Goal: Task Accomplishment & Management: Use online tool/utility

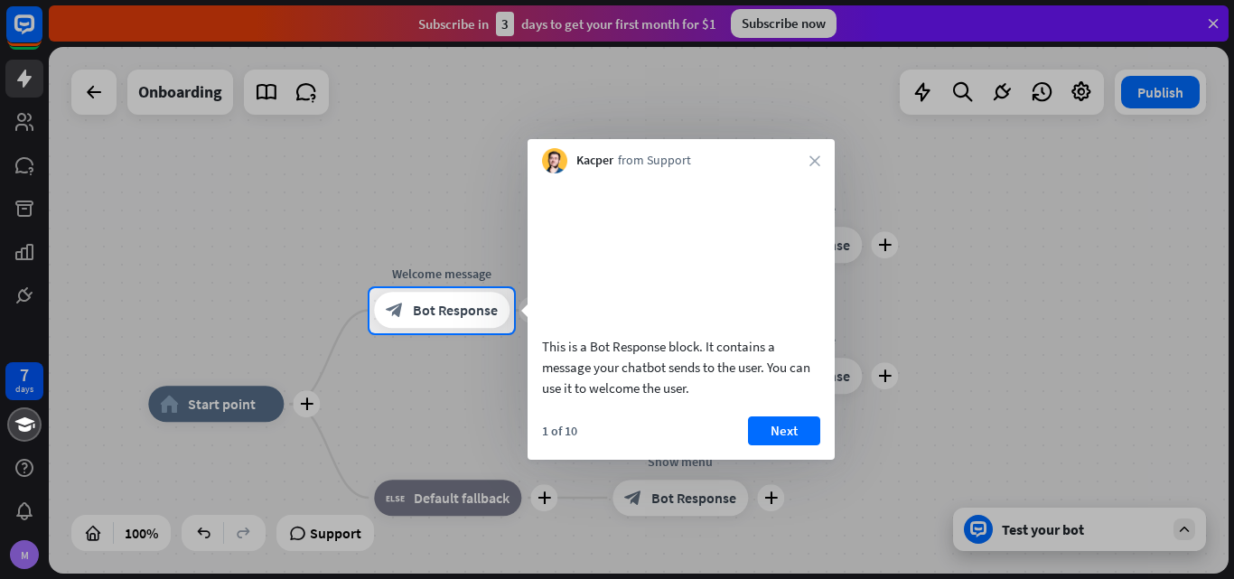
drag, startPoint x: 739, startPoint y: 4, endPoint x: 549, endPoint y: 45, distance: 195.1
click at [375, 131] on div at bounding box center [617, 144] width 1234 height 288
click at [450, 311] on span "Bot Response" at bounding box center [455, 311] width 85 height 18
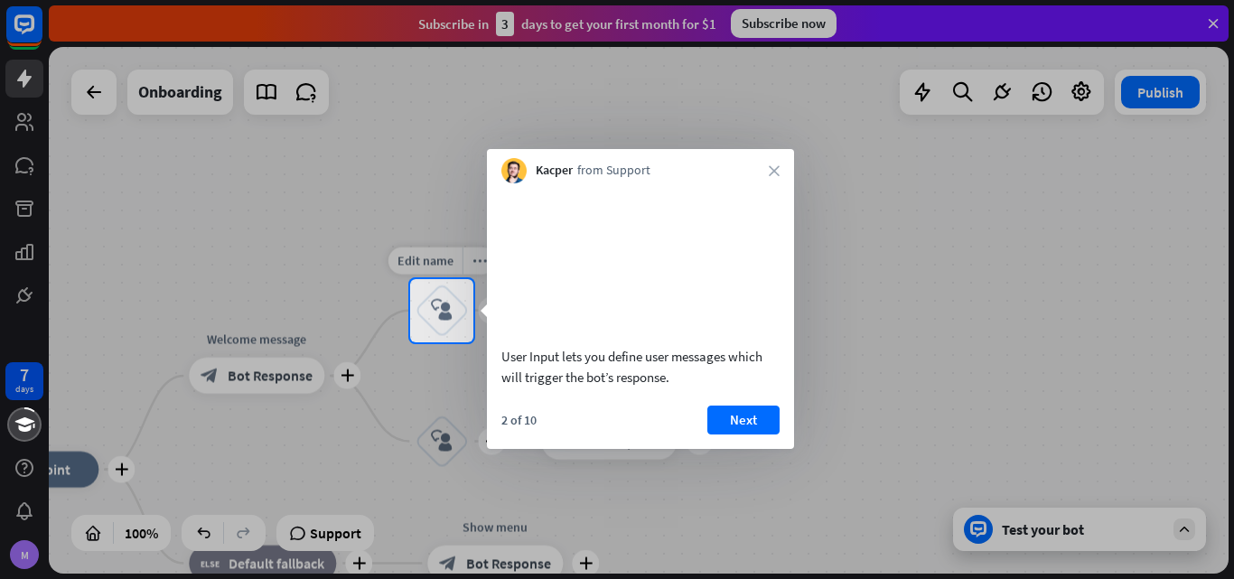
click at [433, 305] on icon "block_user_input" at bounding box center [442, 311] width 22 height 22
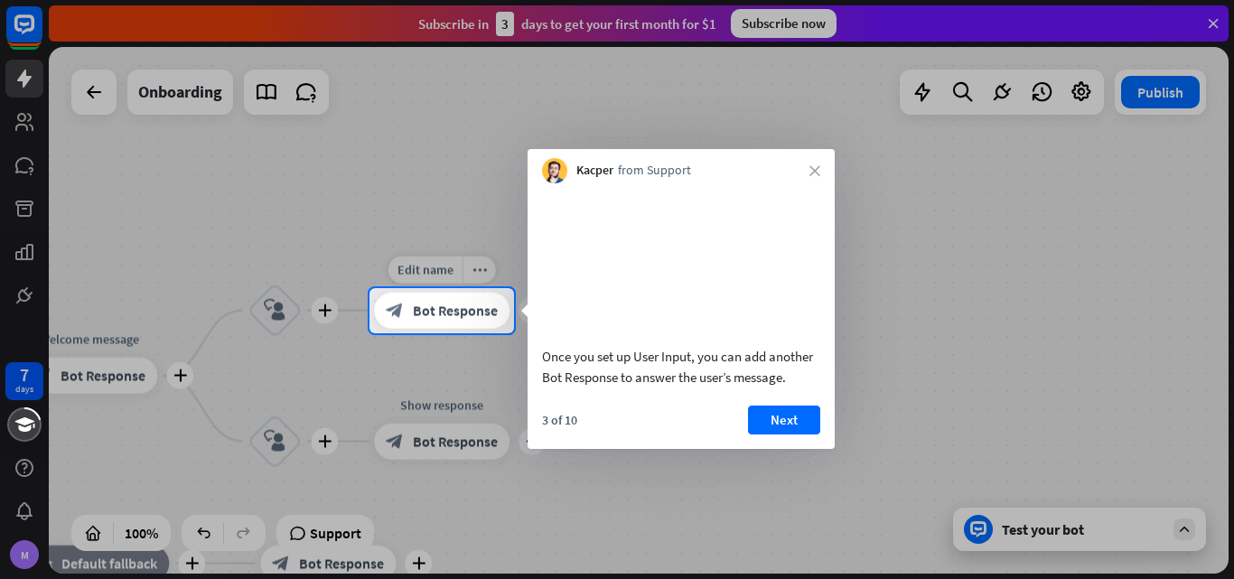
click at [434, 312] on span "Bot Response" at bounding box center [455, 311] width 85 height 18
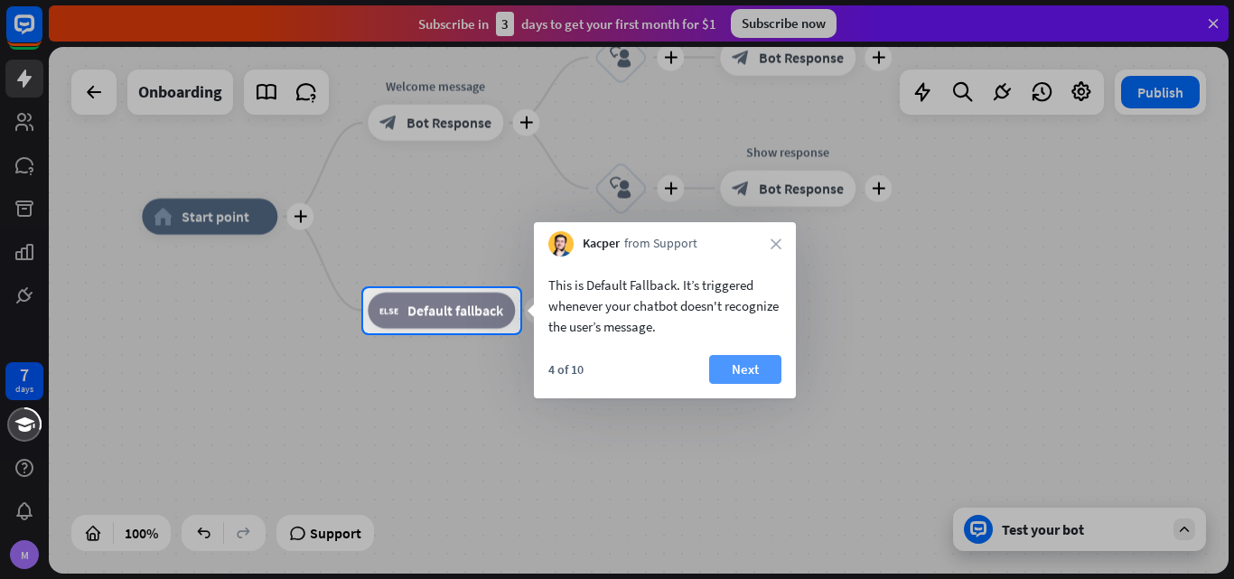
click at [740, 364] on button "Next" at bounding box center [745, 369] width 72 height 29
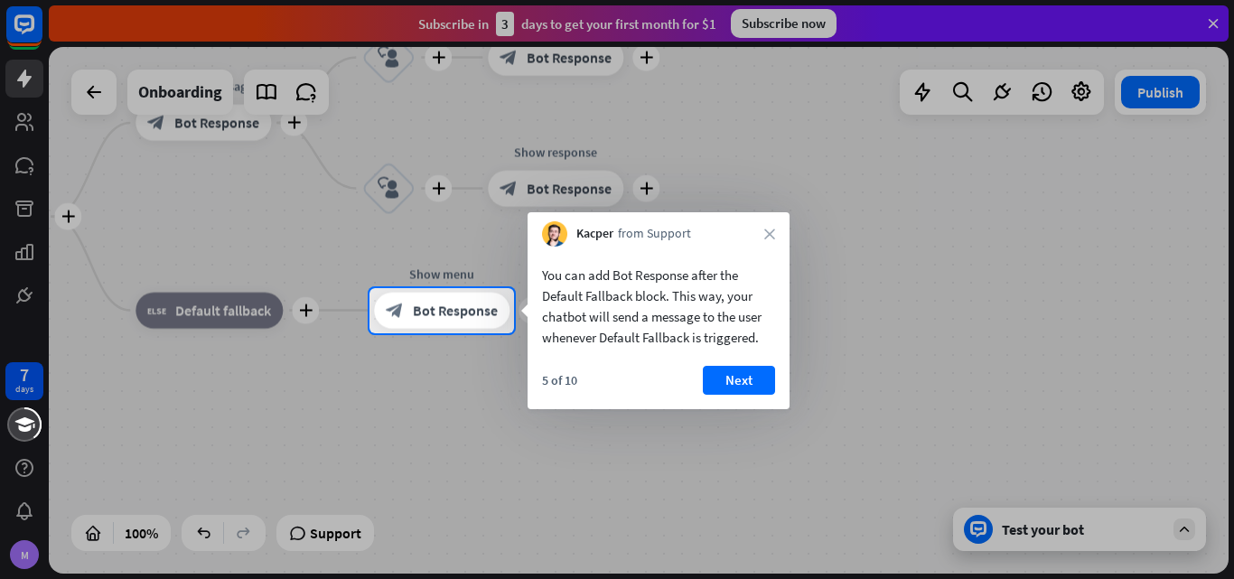
click at [717, 369] on button "Next" at bounding box center [739, 380] width 72 height 29
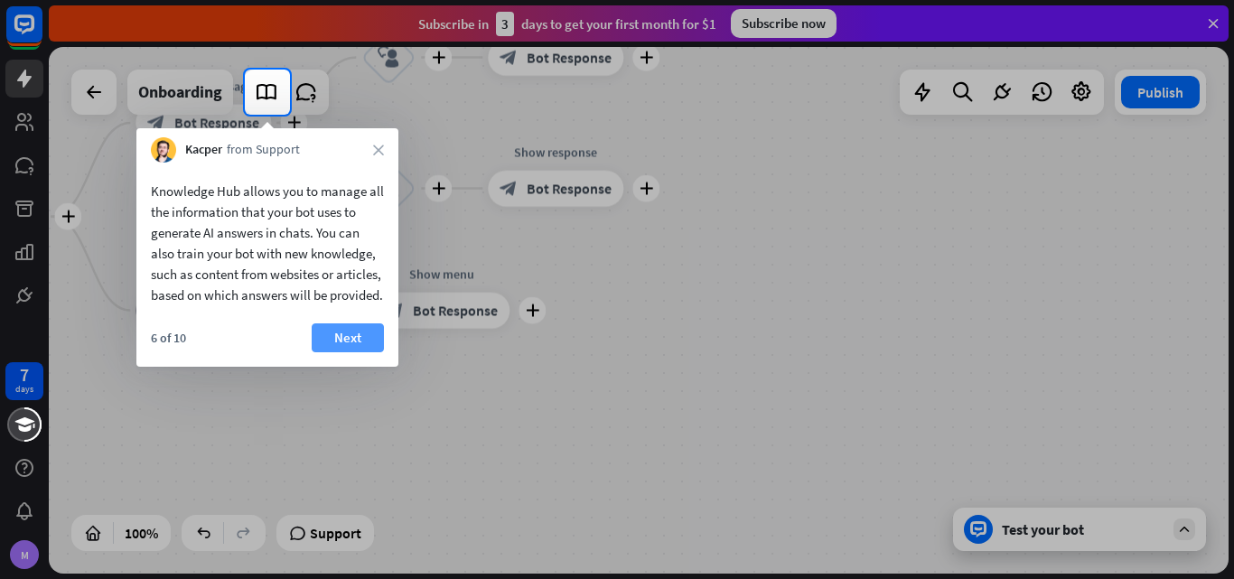
click at [350, 352] on button "Next" at bounding box center [348, 338] width 72 height 29
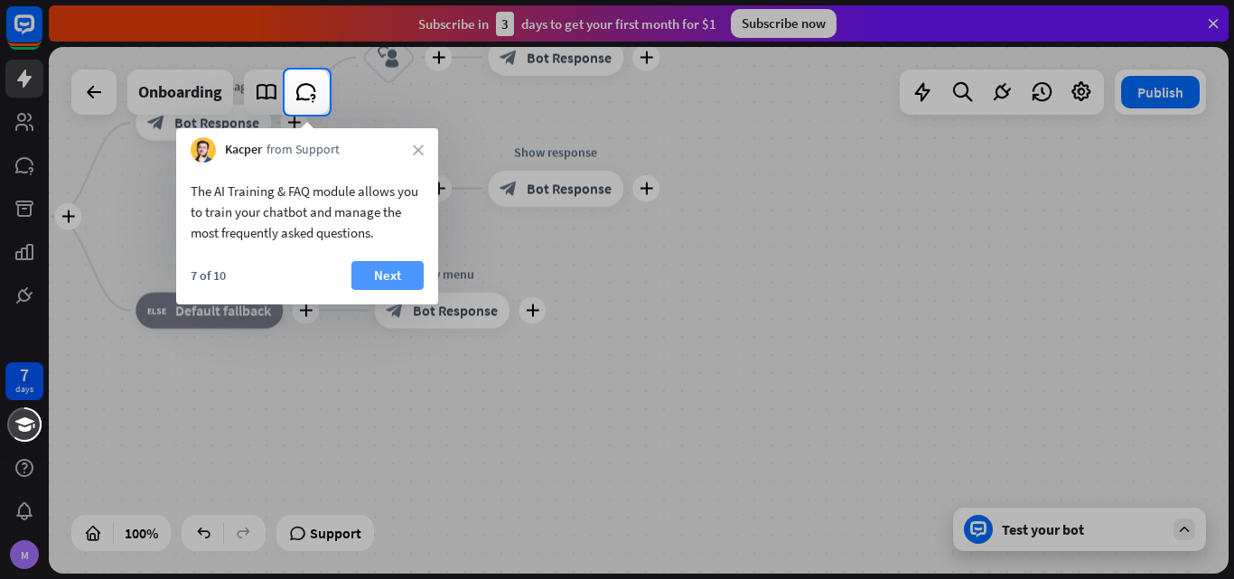
click at [407, 269] on button "Next" at bounding box center [388, 275] width 72 height 29
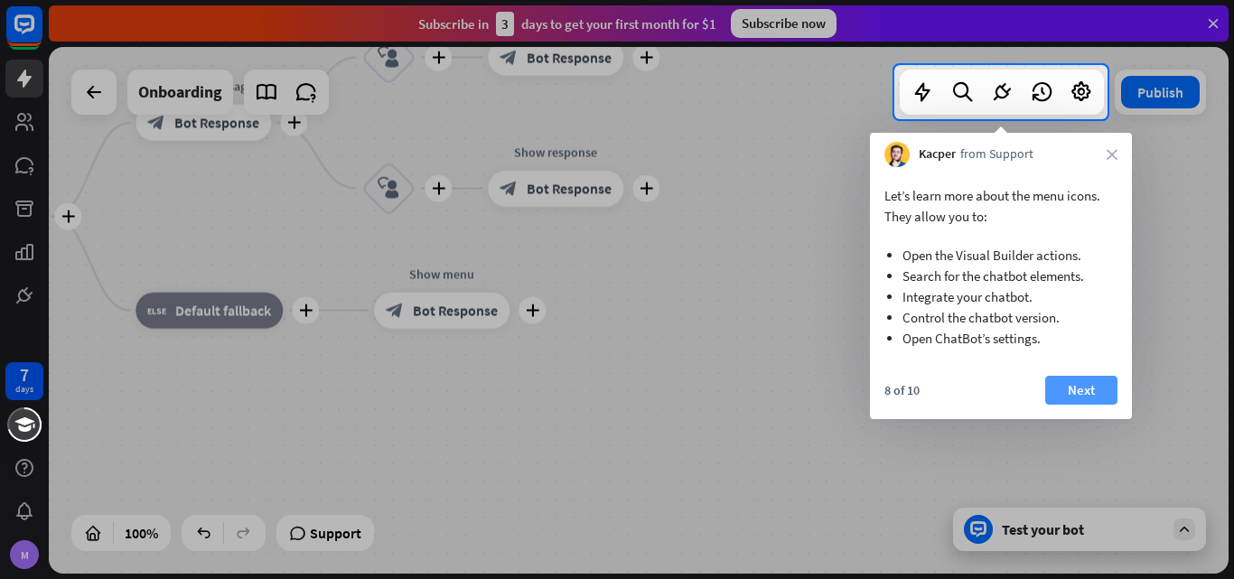
click at [1068, 384] on button "Next" at bounding box center [1082, 390] width 72 height 29
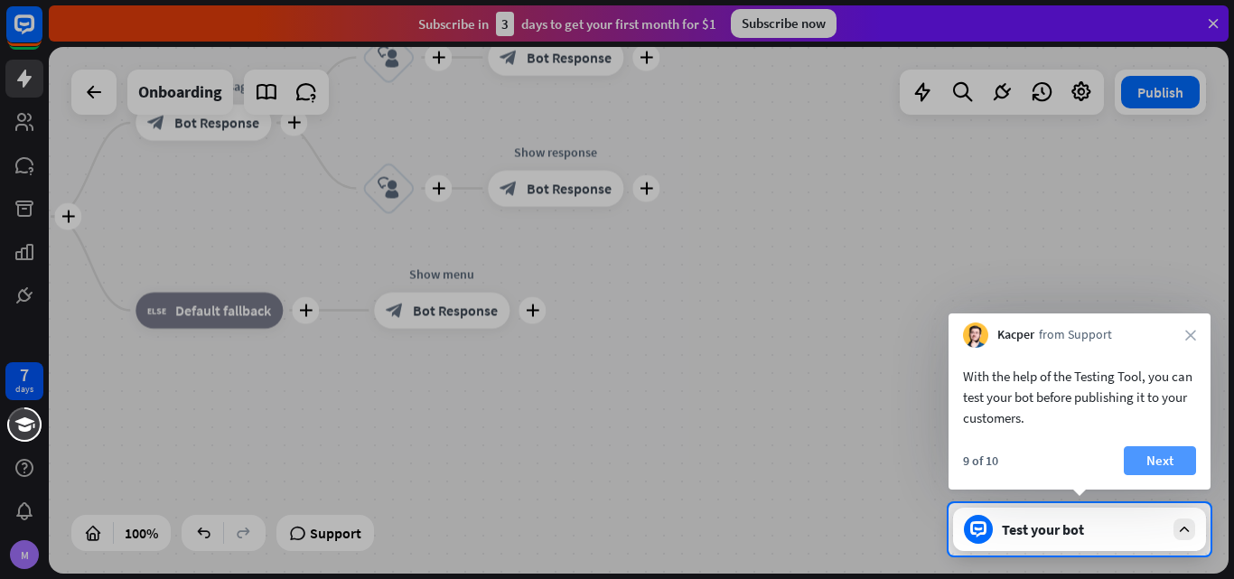
click at [1184, 465] on button "Next" at bounding box center [1160, 460] width 72 height 29
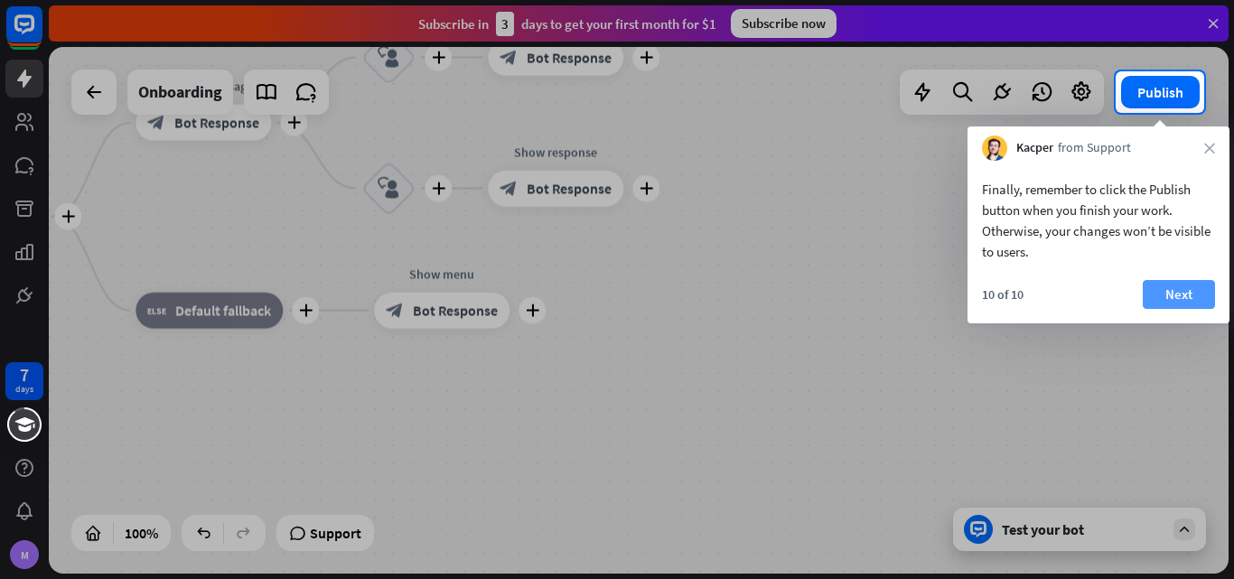
click at [1177, 298] on button "Next" at bounding box center [1179, 294] width 72 height 29
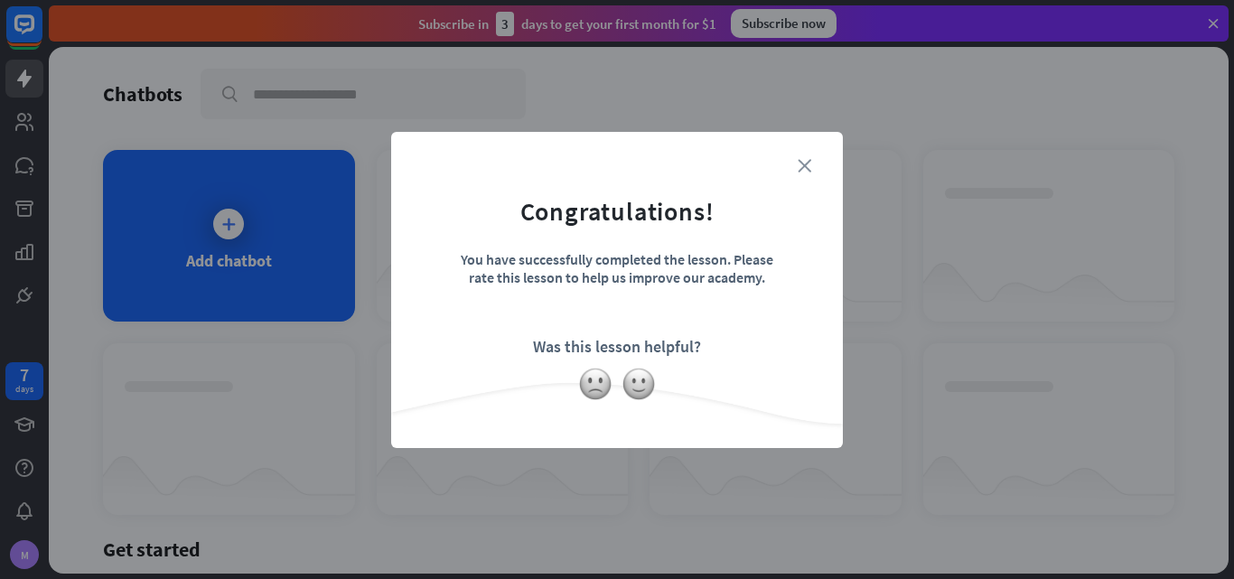
click at [804, 170] on icon "close" at bounding box center [805, 166] width 14 height 14
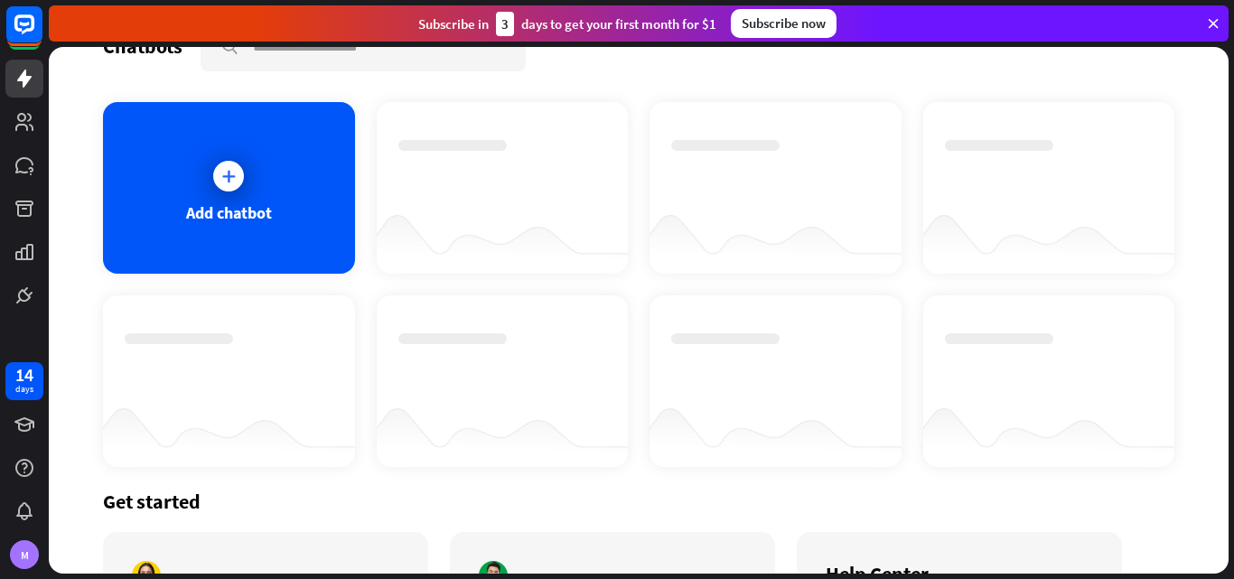
scroll to position [46, 0]
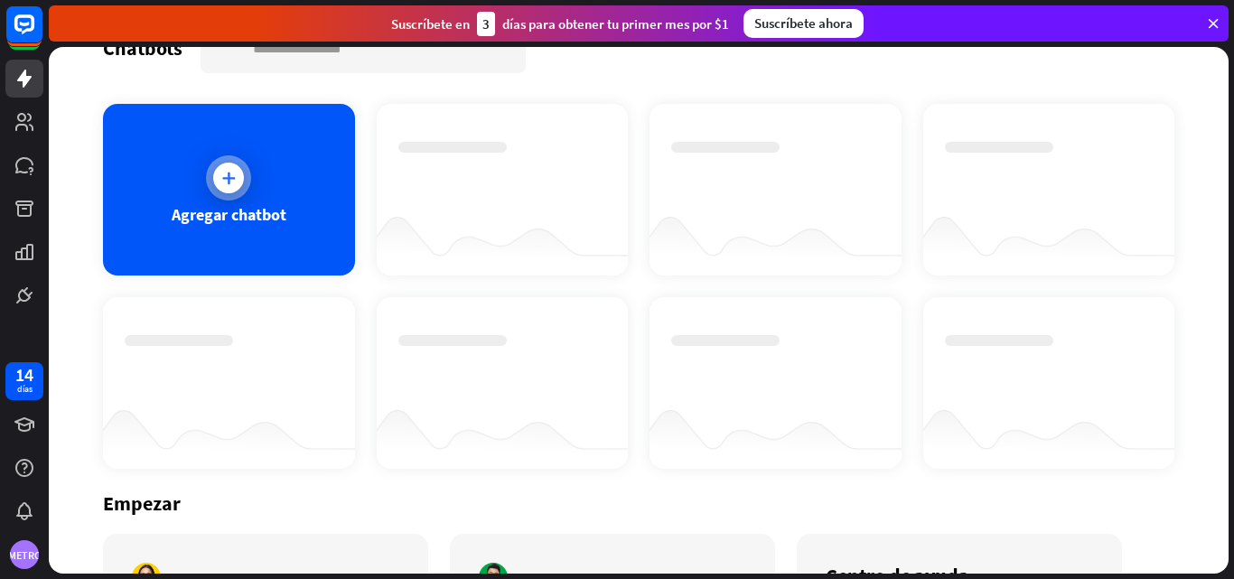
click at [240, 164] on div at bounding box center [228, 177] width 45 height 45
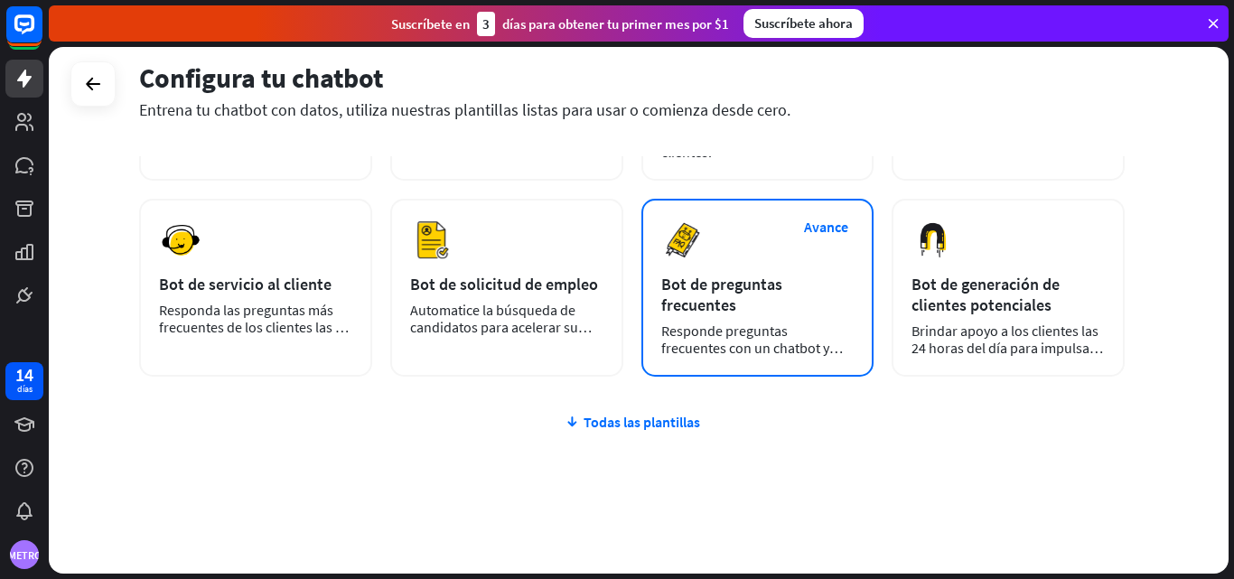
scroll to position [259, 0]
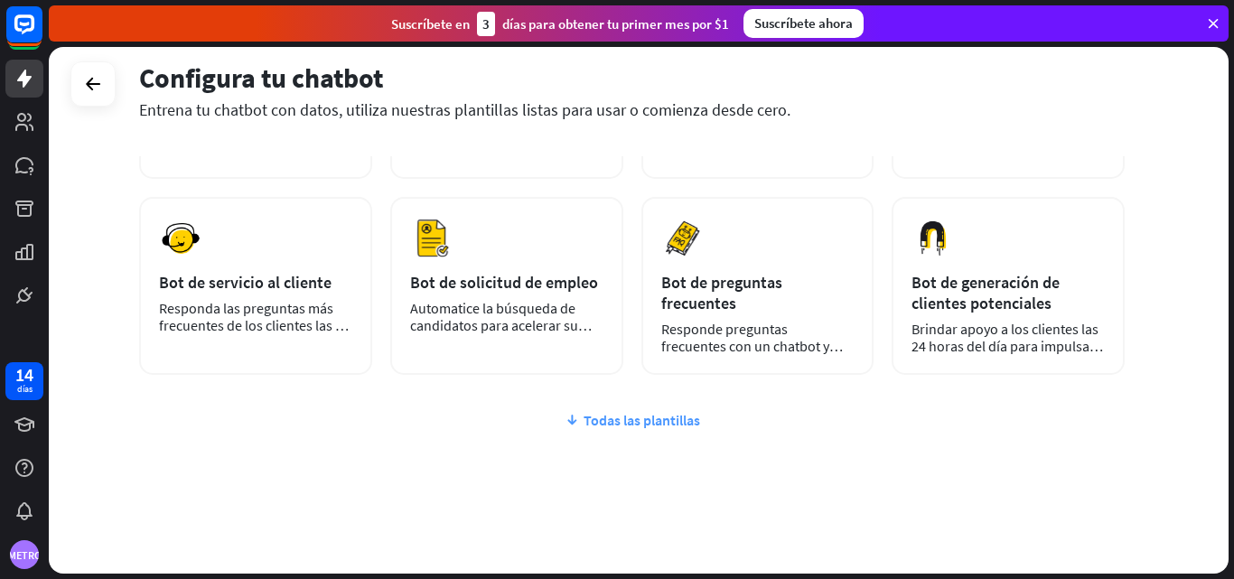
click at [609, 411] on font "Todas las plantillas" at bounding box center [642, 420] width 117 height 18
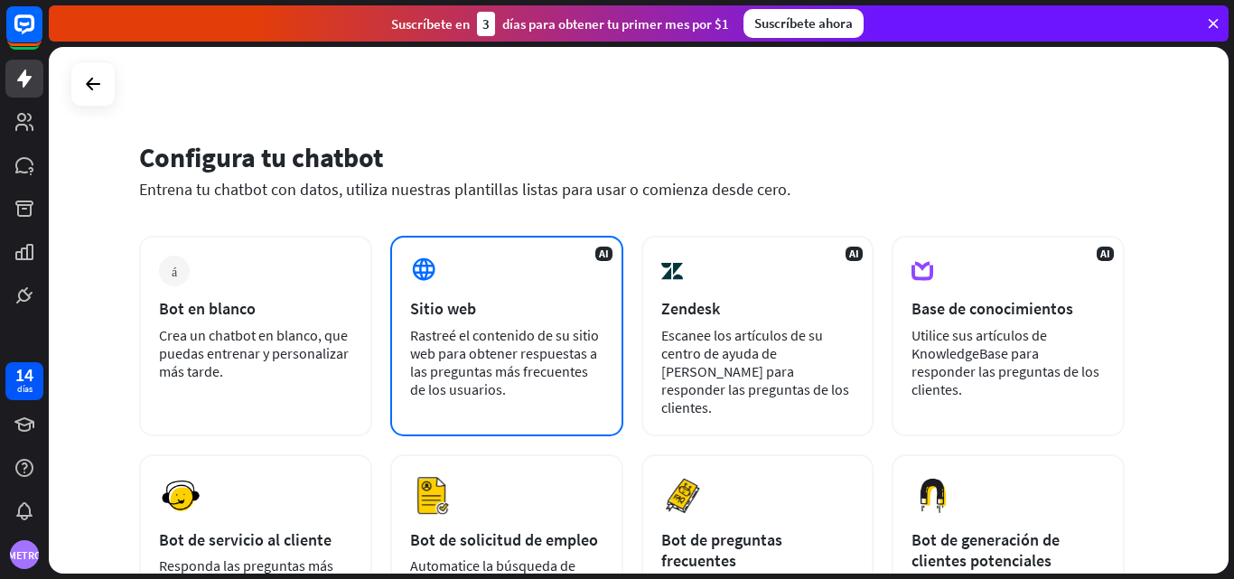
scroll to position [0, 0]
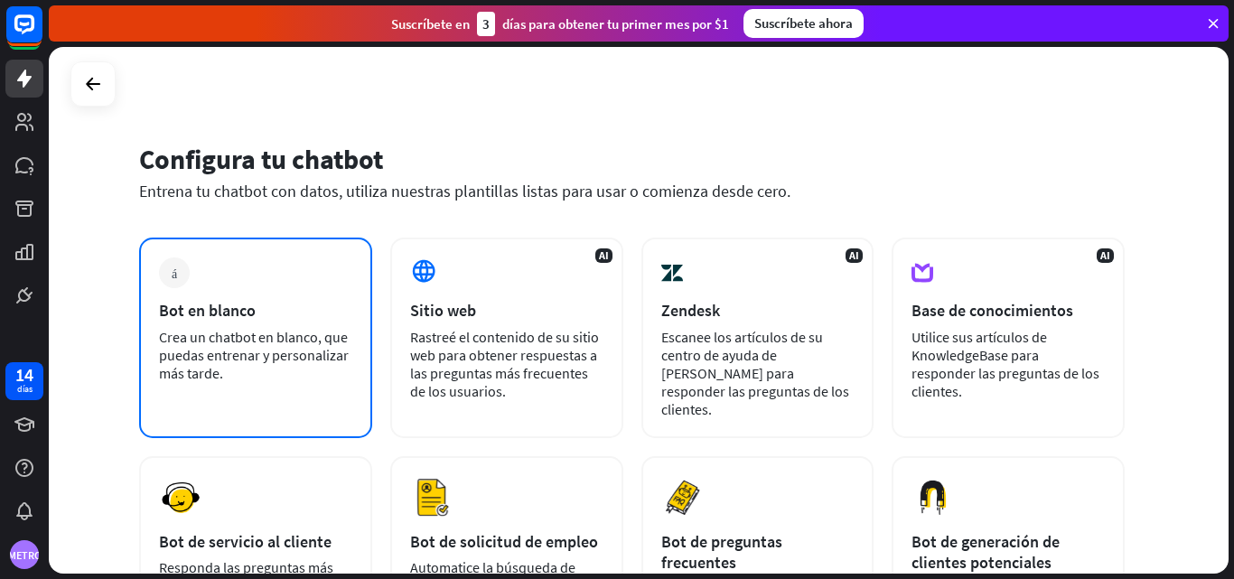
click at [302, 382] on div "más Bot en blanco Crea un chatbot en blanco, que puedas entrenar y personalizar…" at bounding box center [255, 338] width 233 height 201
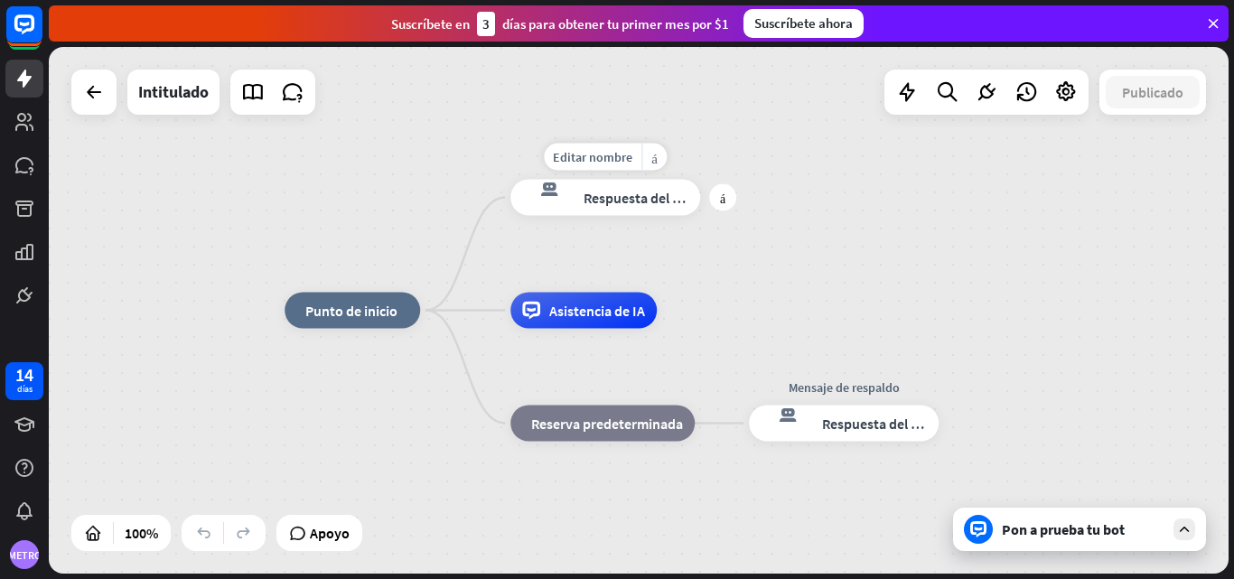
click at [648, 192] on font "Respuesta del bot" at bounding box center [639, 198] width 110 height 18
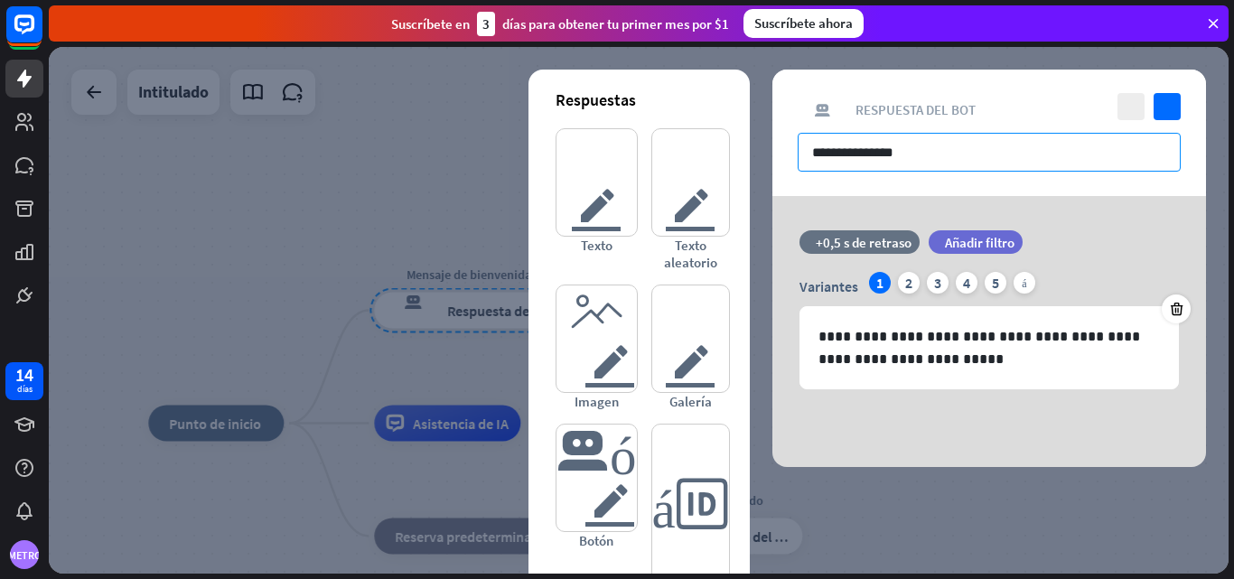
click at [918, 149] on input "**********" at bounding box center [989, 152] width 383 height 39
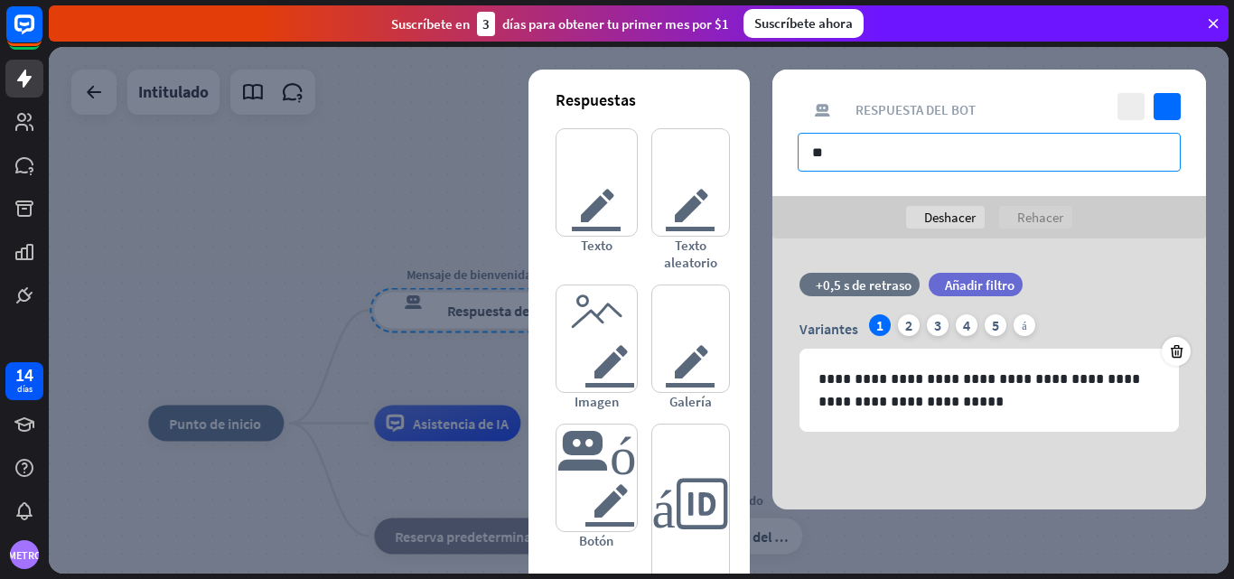
type input "*"
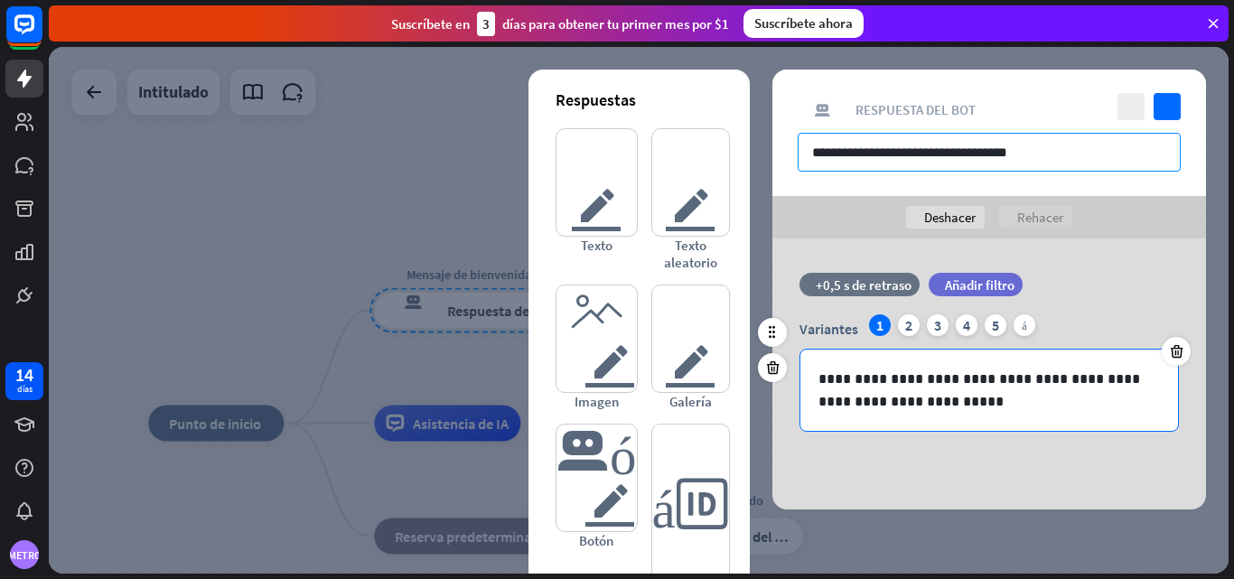
type input "**********"
click at [911, 398] on p "**********" at bounding box center [990, 390] width 342 height 45
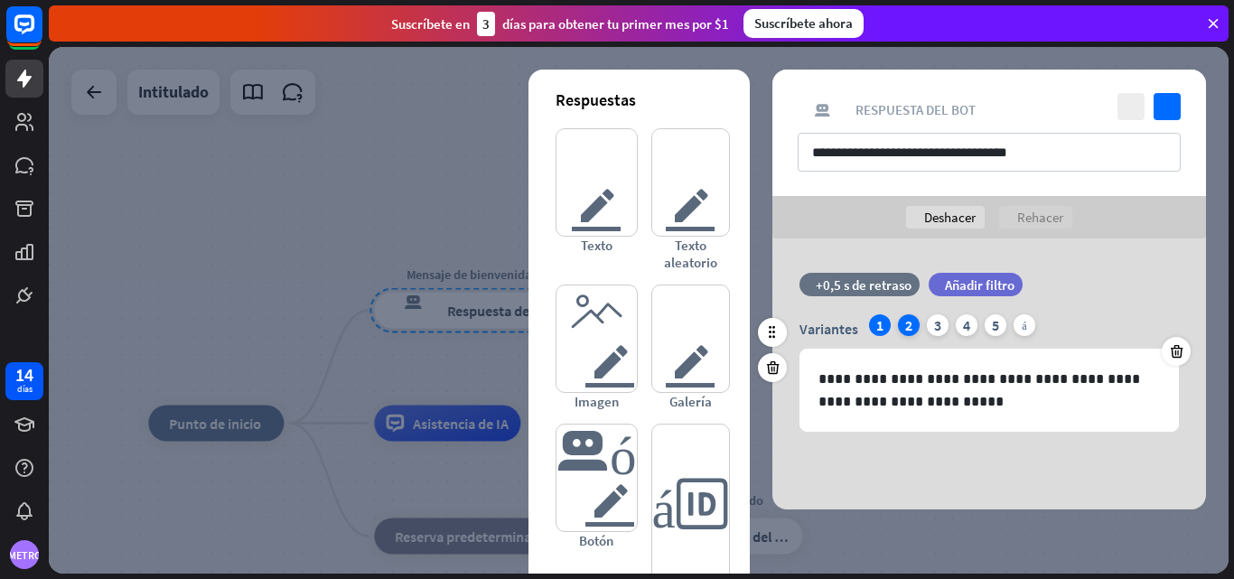
click at [905, 326] on font "2" at bounding box center [908, 325] width 7 height 18
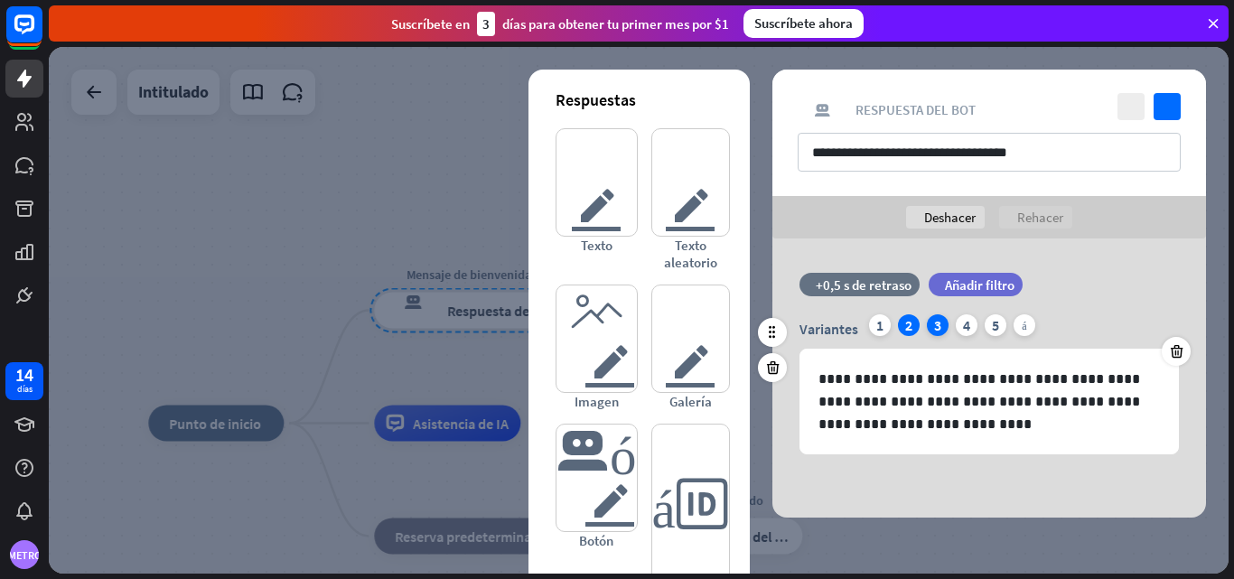
click at [940, 323] on font "3" at bounding box center [937, 325] width 7 height 18
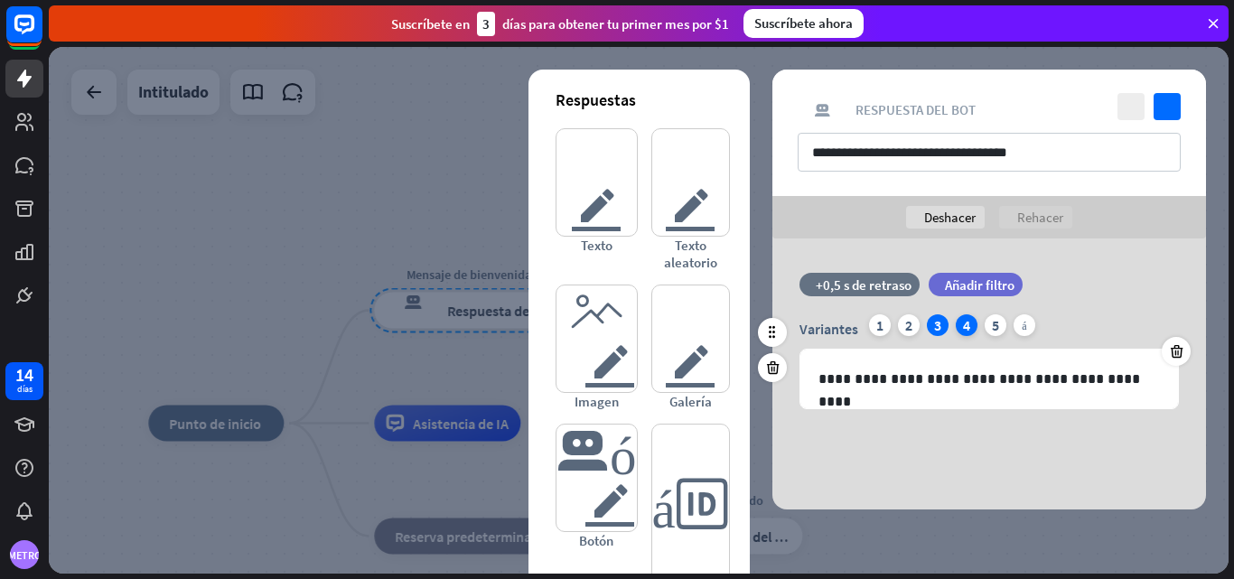
click at [966, 327] on font "4" at bounding box center [966, 325] width 7 height 18
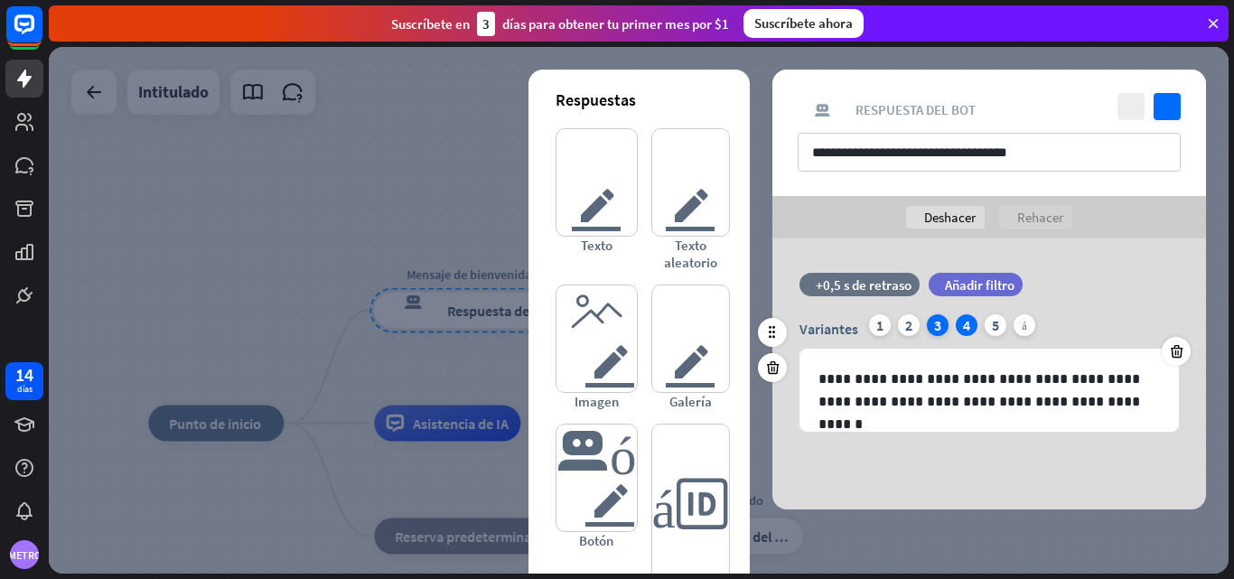
click at [939, 323] on font "3" at bounding box center [937, 325] width 7 height 18
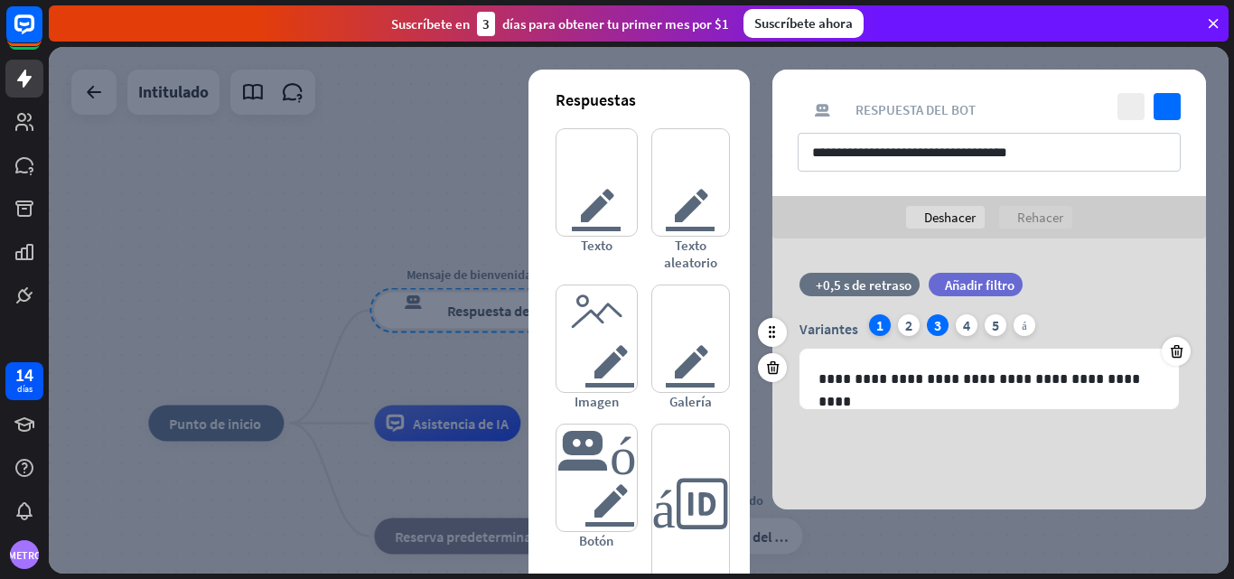
click at [885, 324] on div "1" at bounding box center [880, 325] width 22 height 22
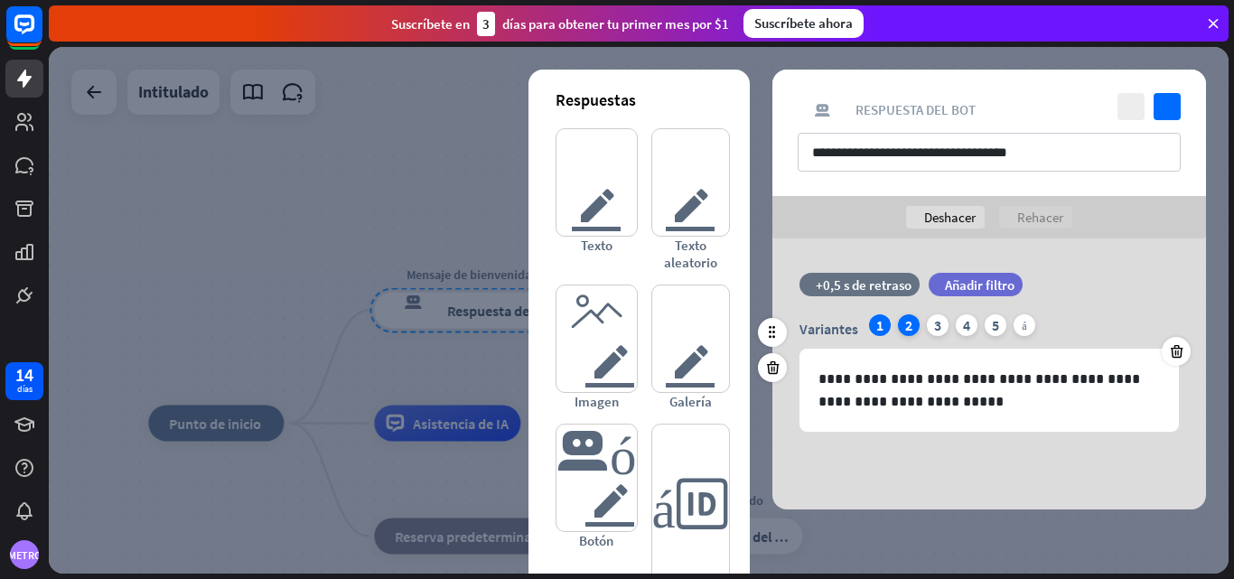
click at [913, 318] on div "2" at bounding box center [909, 325] width 22 height 22
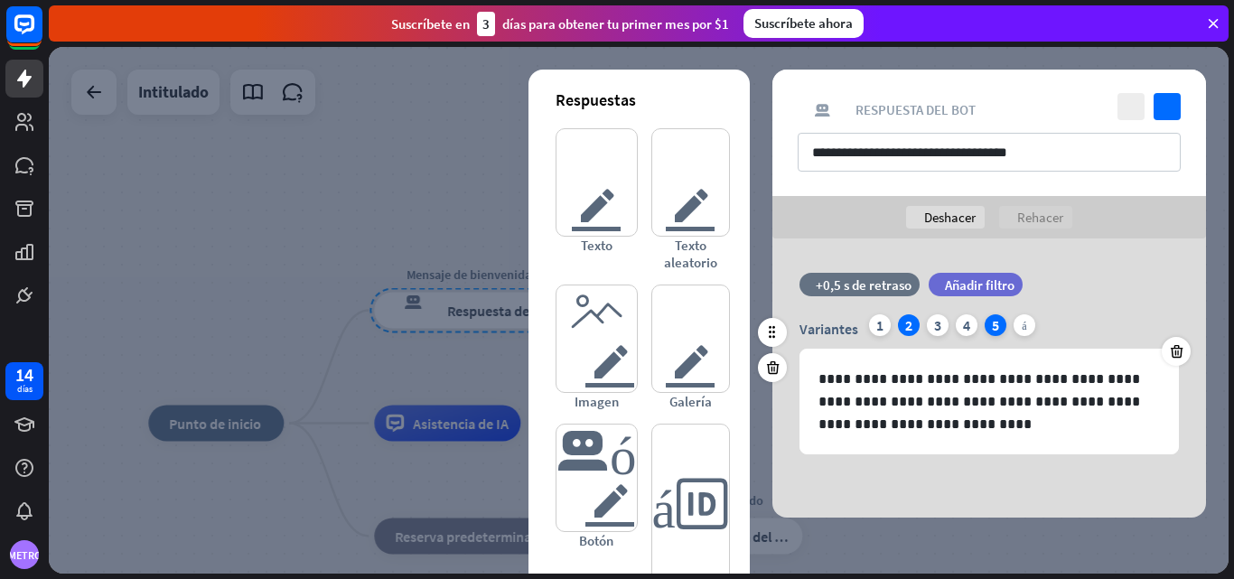
click at [991, 325] on div "5" at bounding box center [996, 325] width 22 height 22
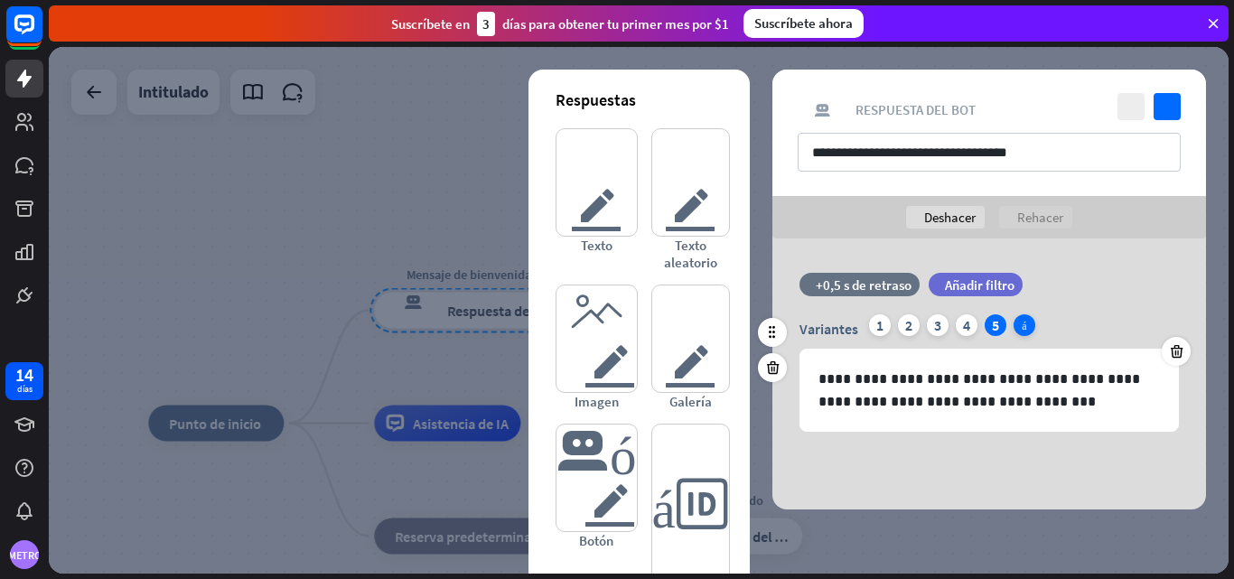
click at [1026, 324] on font "más" at bounding box center [1024, 325] width 5 height 11
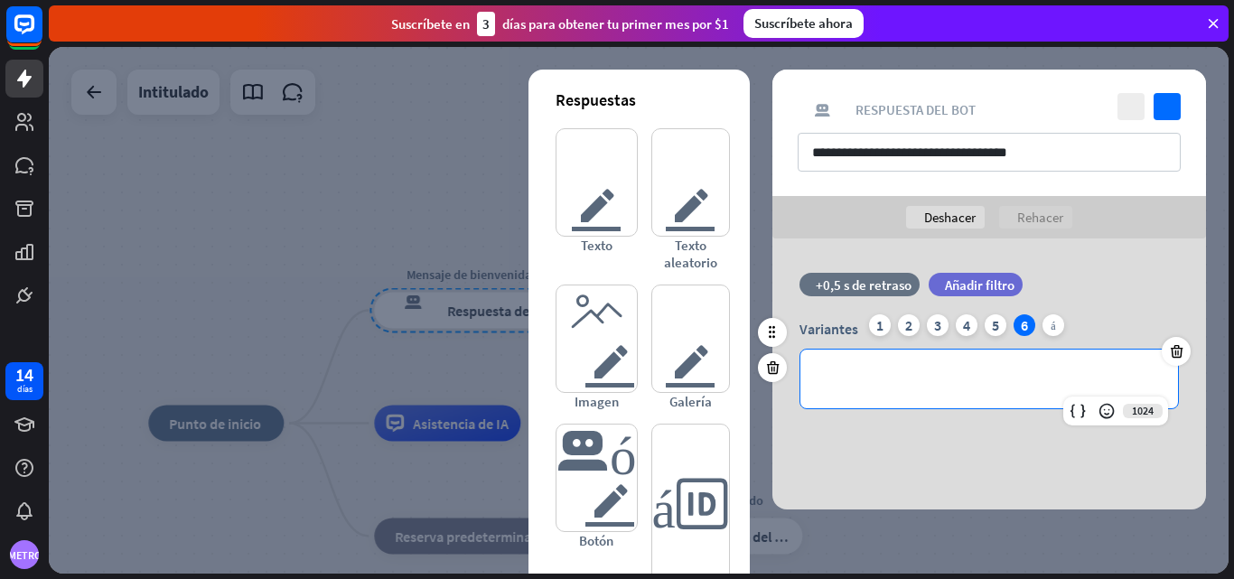
click at [850, 380] on p "**********" at bounding box center [990, 379] width 342 height 23
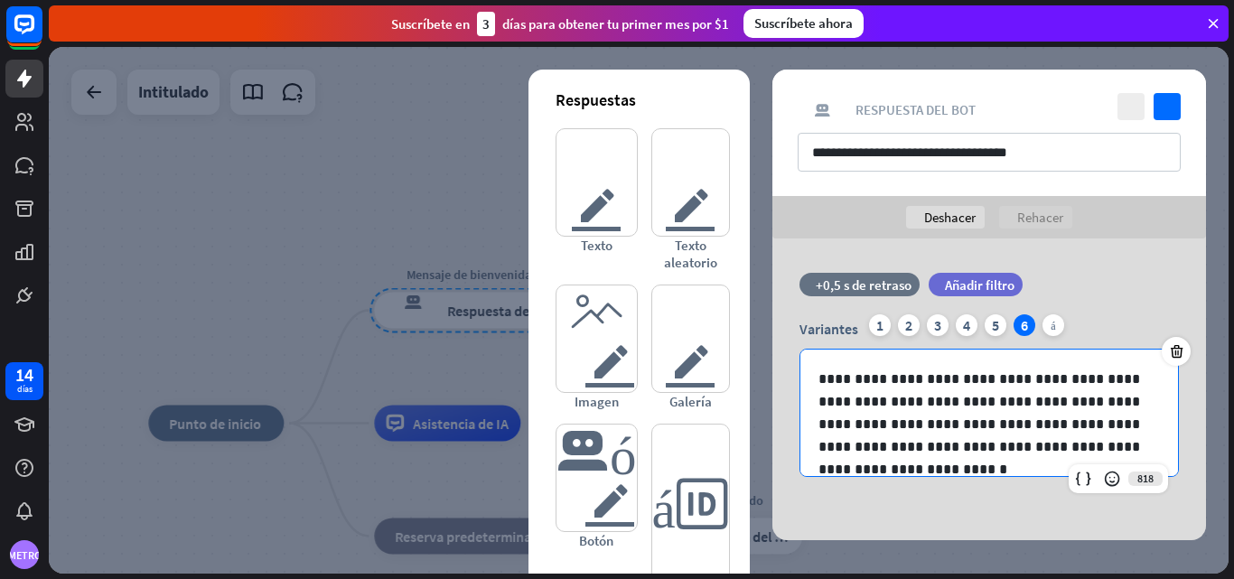
click at [1096, 508] on div "**********" at bounding box center [990, 390] width 434 height 302
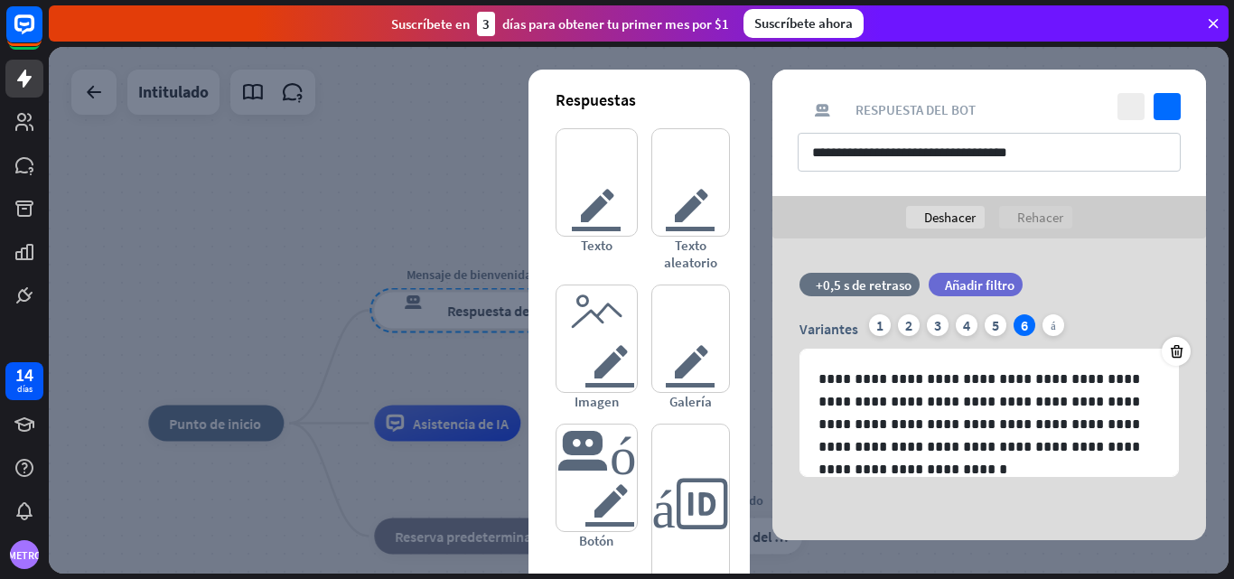
click at [442, 195] on div at bounding box center [639, 310] width 1180 height 527
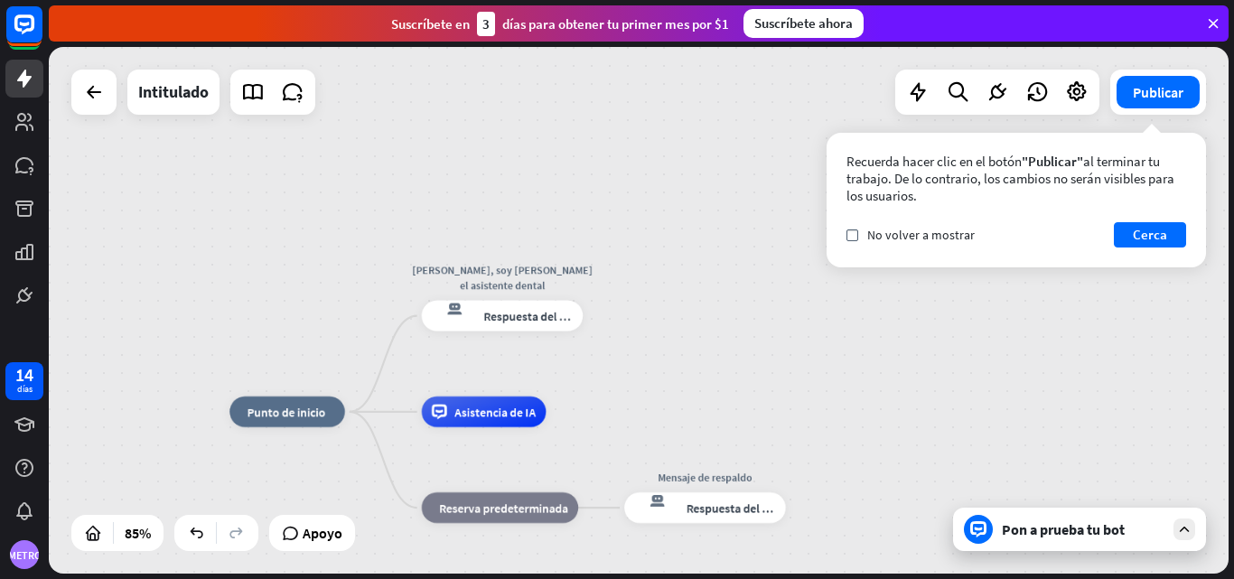
click at [1033, 531] on font "Pon a prueba tu bot" at bounding box center [1063, 529] width 123 height 18
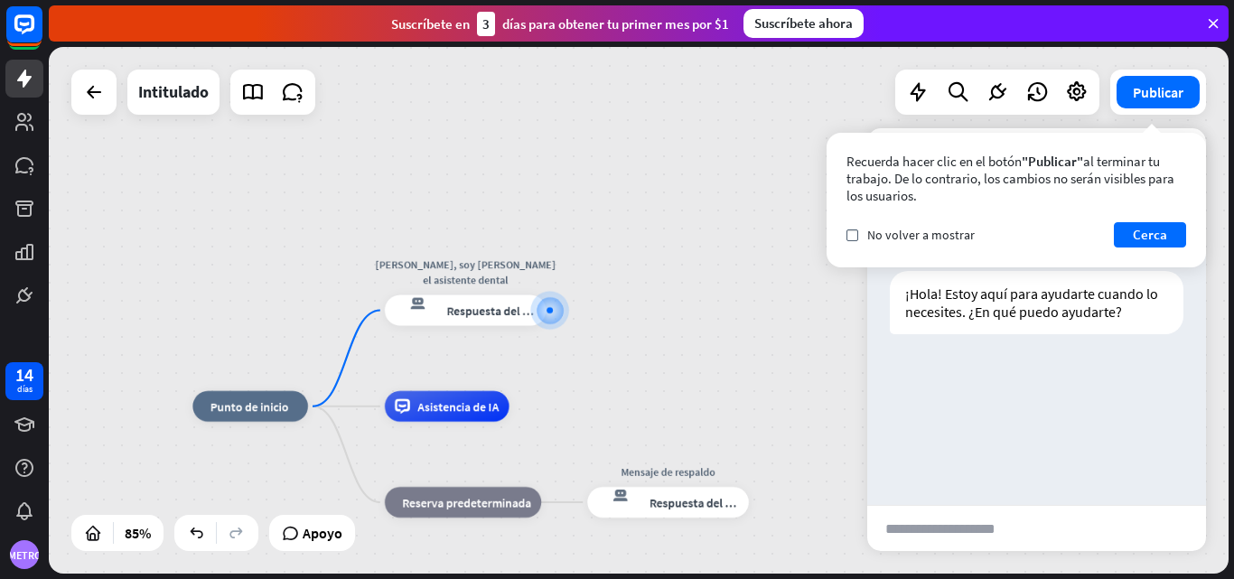
click at [1033, 531] on input "text" at bounding box center [955, 528] width 177 height 45
type input "*****"
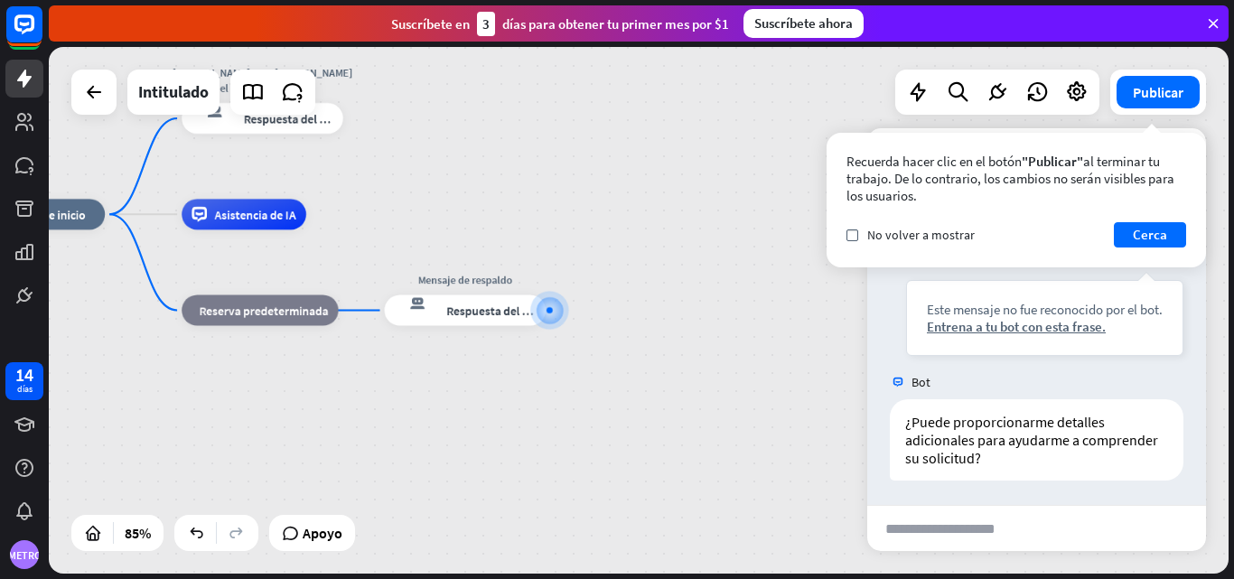
scroll to position [163, 0]
click at [321, 134] on div "respuesta del bot de bloqueo Respuesta del bot" at bounding box center [263, 118] width 162 height 31
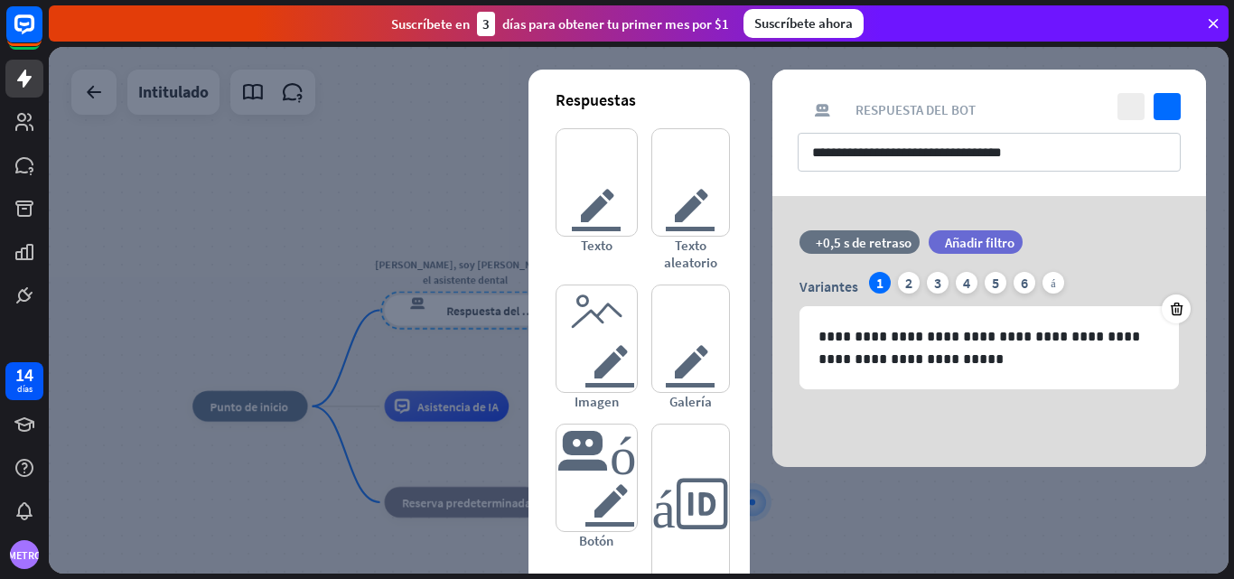
click at [895, 523] on div at bounding box center [639, 310] width 1180 height 527
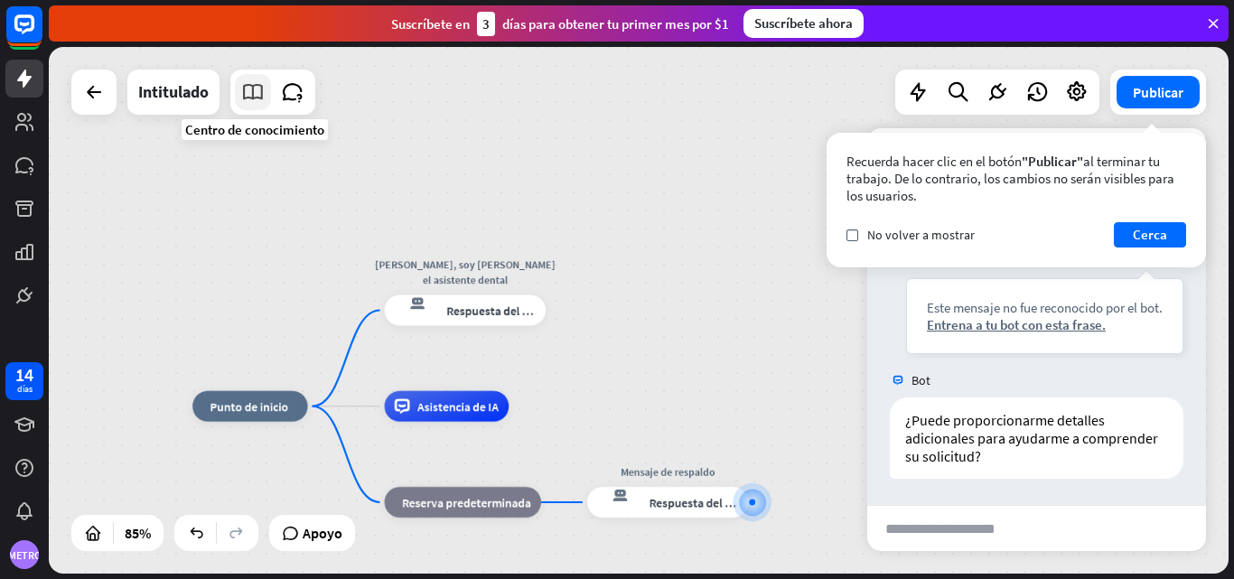
click at [249, 85] on icon at bounding box center [252, 91] width 23 height 23
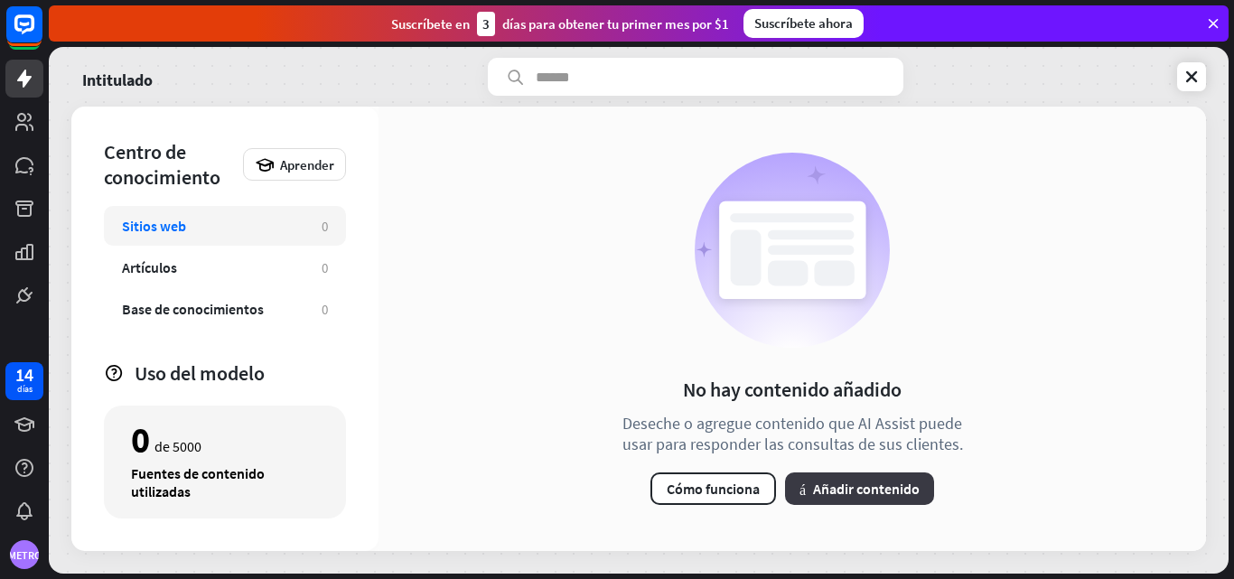
click at [871, 489] on font "Añadir contenido" at bounding box center [866, 489] width 107 height 18
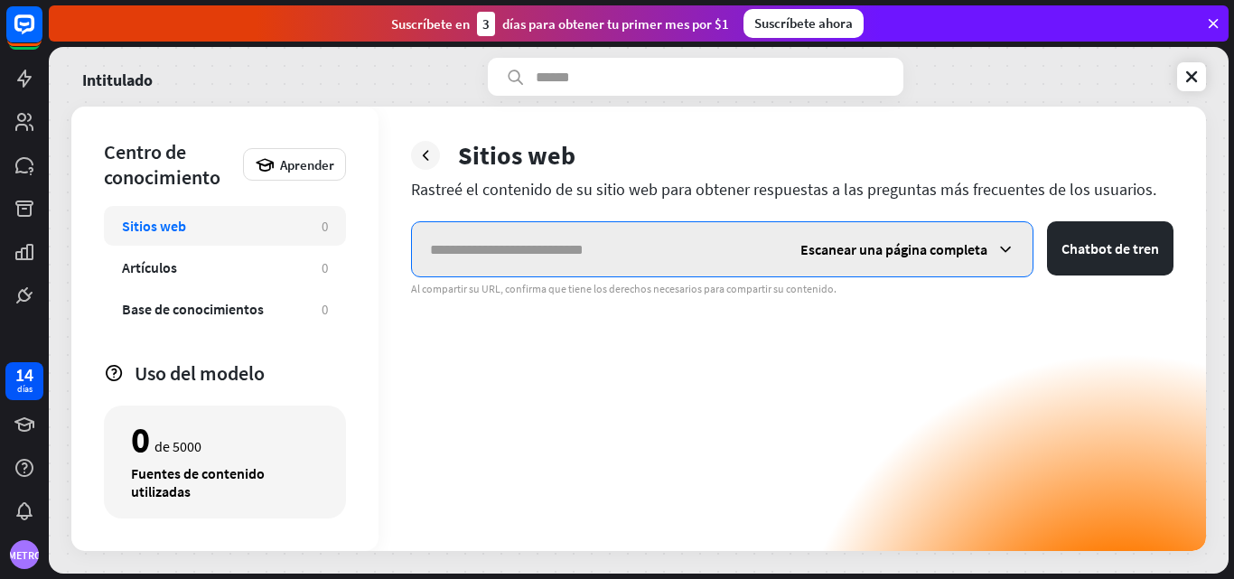
paste input "**********"
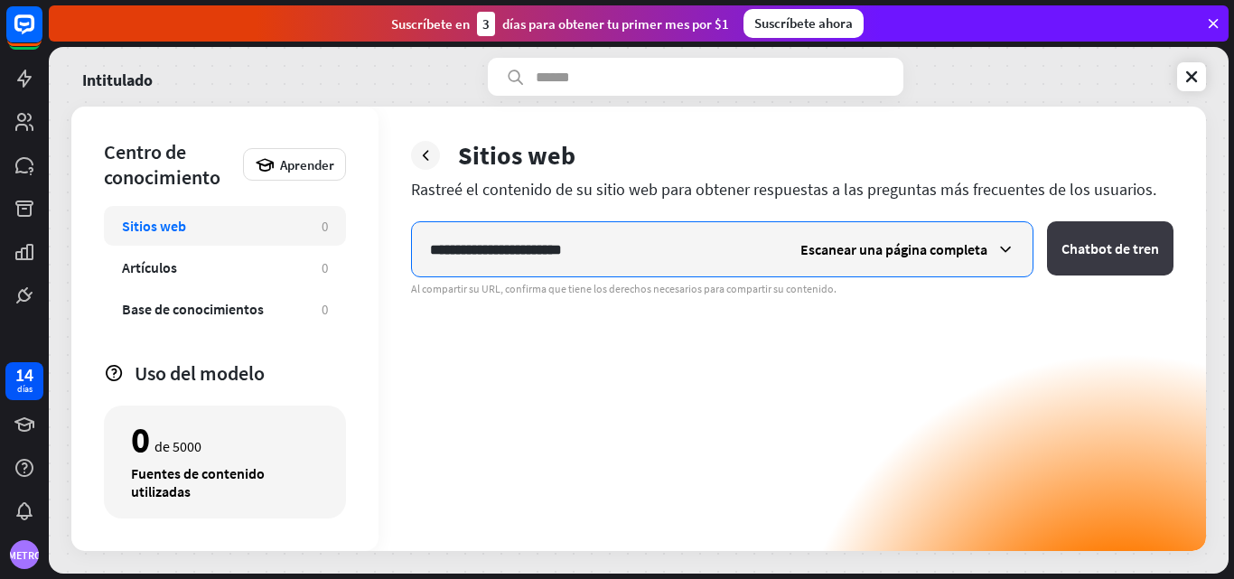
type input "**********"
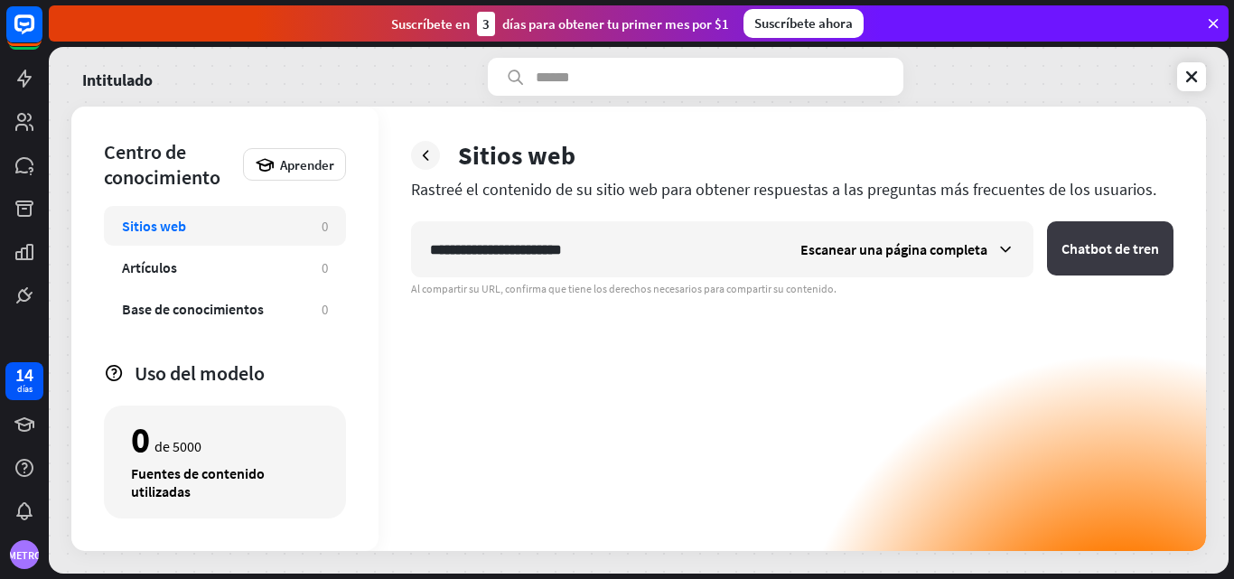
click at [1152, 252] on font "Chatbot de tren" at bounding box center [1111, 248] width 98 height 18
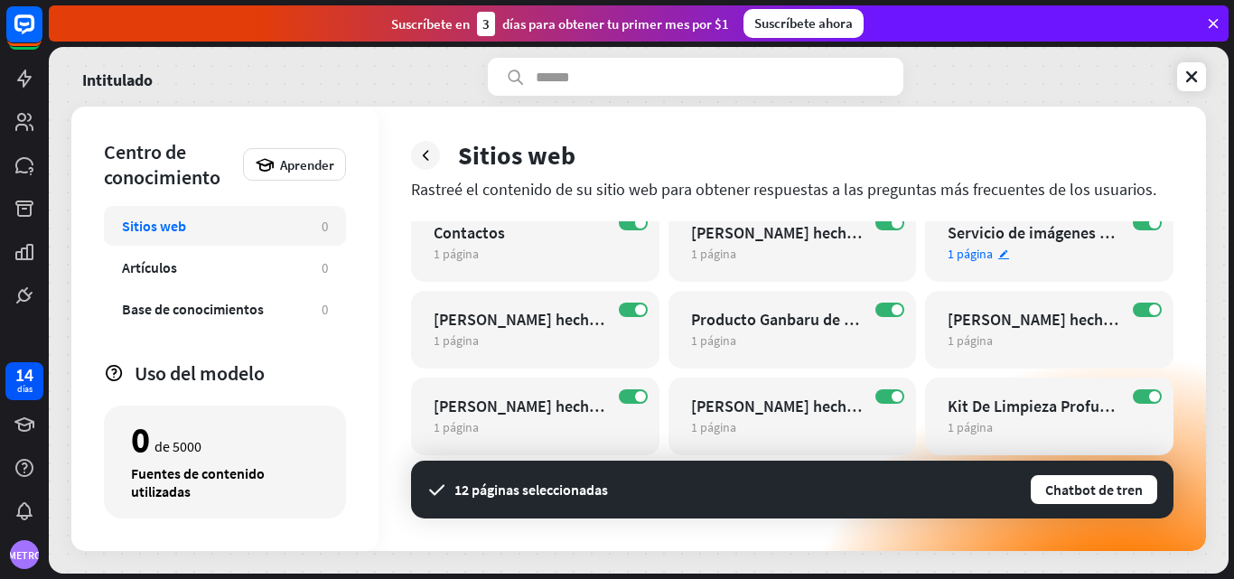
scroll to position [108, 0]
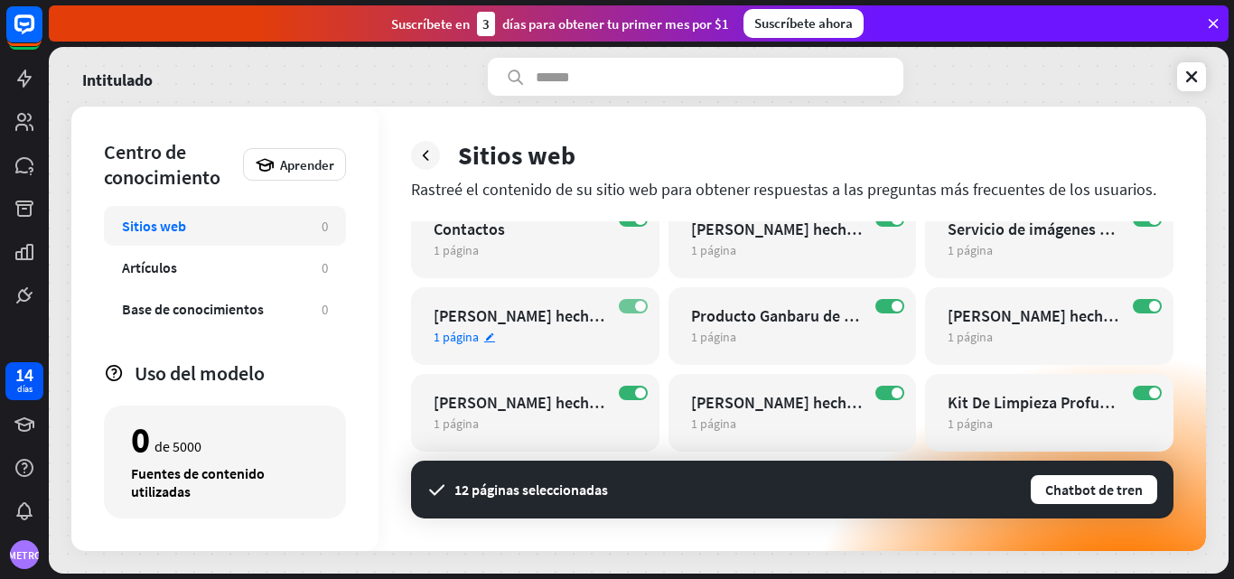
click at [627, 305] on label "EN" at bounding box center [633, 306] width 29 height 14
click at [629, 385] on div "EN [PERSON_NAME] hecho a mano Producto Yuugen 1 página editar" at bounding box center [535, 413] width 248 height 78
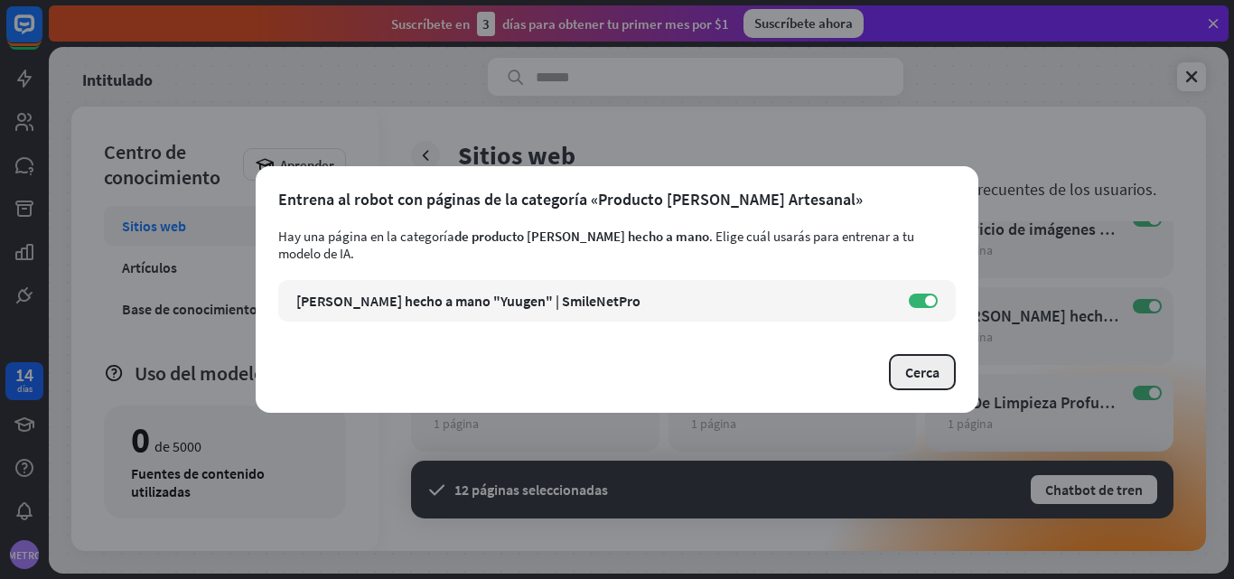
click at [953, 361] on button "Cerca" at bounding box center [922, 372] width 67 height 36
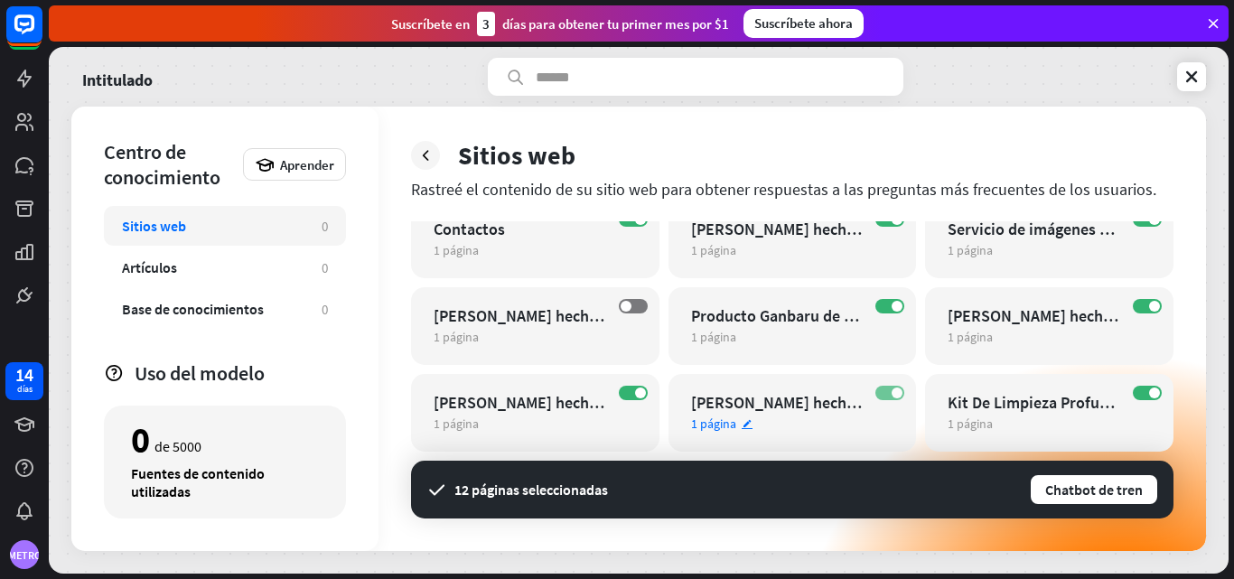
click at [894, 388] on span at bounding box center [897, 393] width 11 height 11
click at [883, 305] on label "EN" at bounding box center [890, 306] width 29 height 14
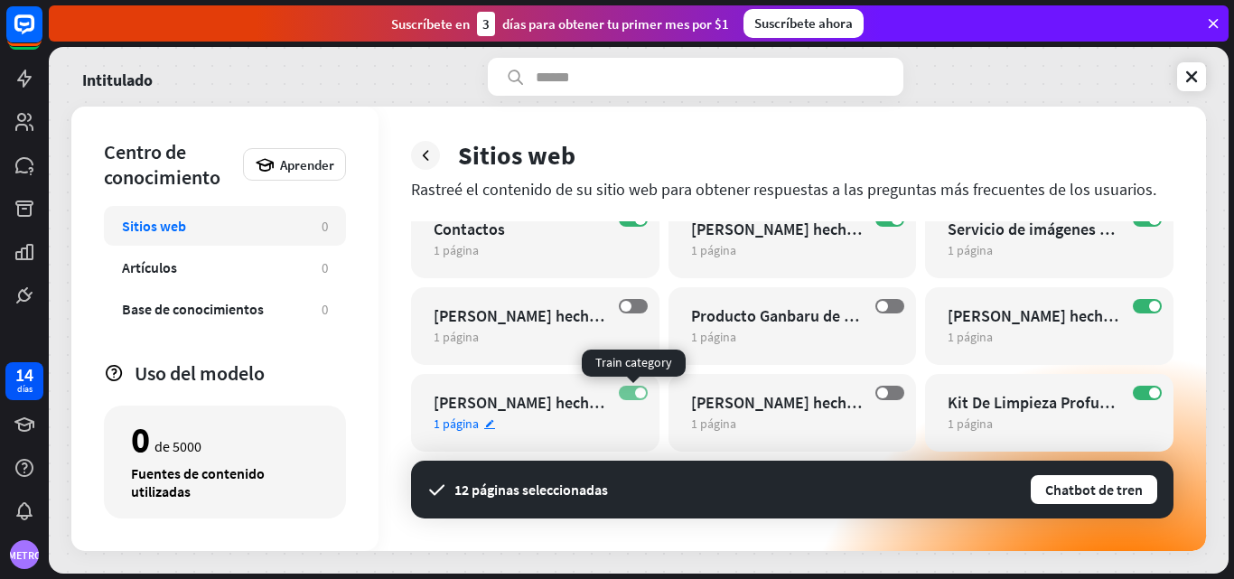
click at [624, 394] on label "EN" at bounding box center [633, 393] width 29 height 14
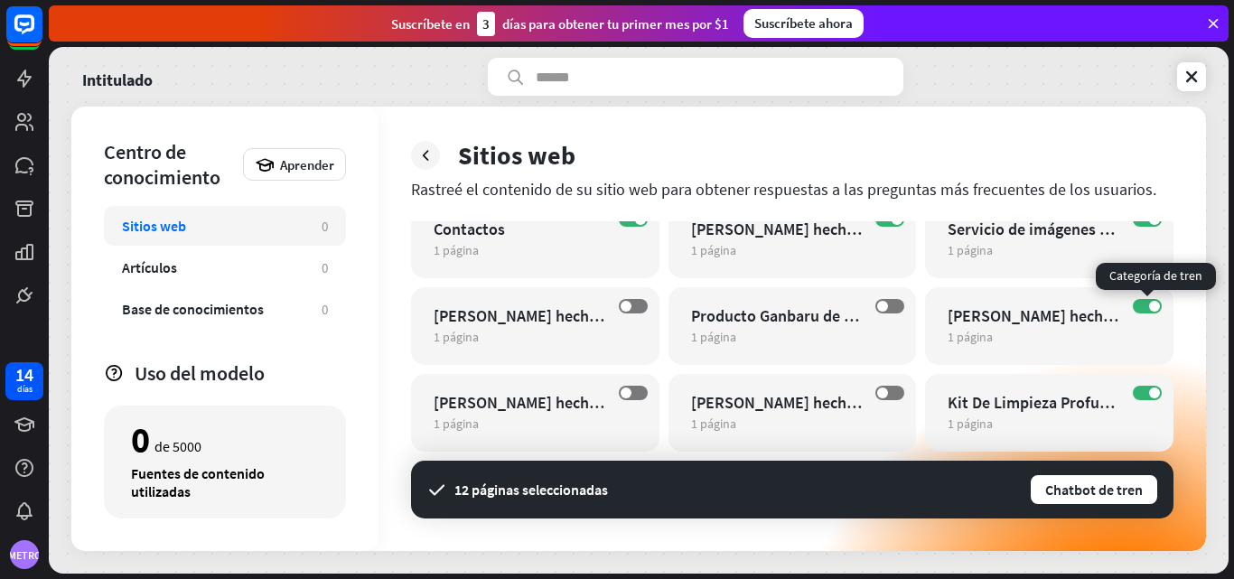
drag, startPoint x: 1142, startPoint y: 386, endPoint x: 1141, endPoint y: 278, distance: 107.5
click at [1141, 278] on div "EN General 1 página editar EN Agregarme Como Odontologo 1 página editar EN Acer…" at bounding box center [792, 283] width 763 height 338
click at [1129, 311] on div "EN [PERSON_NAME] hecho a mano Producto Shimai 1 página editar" at bounding box center [1049, 326] width 248 height 78
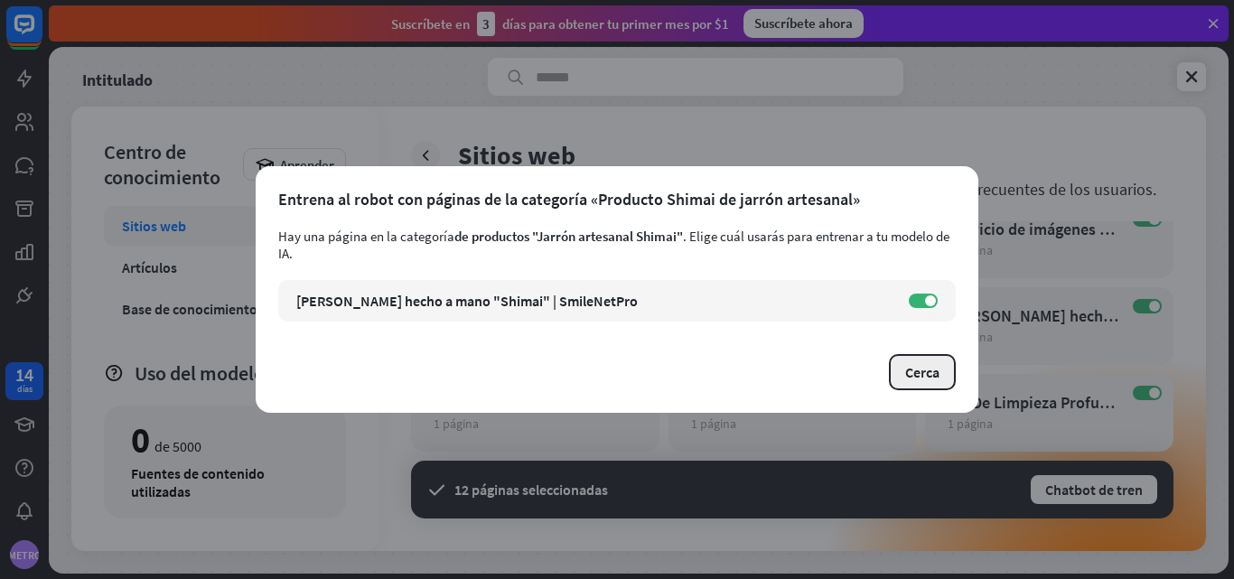
click at [896, 365] on button "Cerca" at bounding box center [922, 372] width 67 height 36
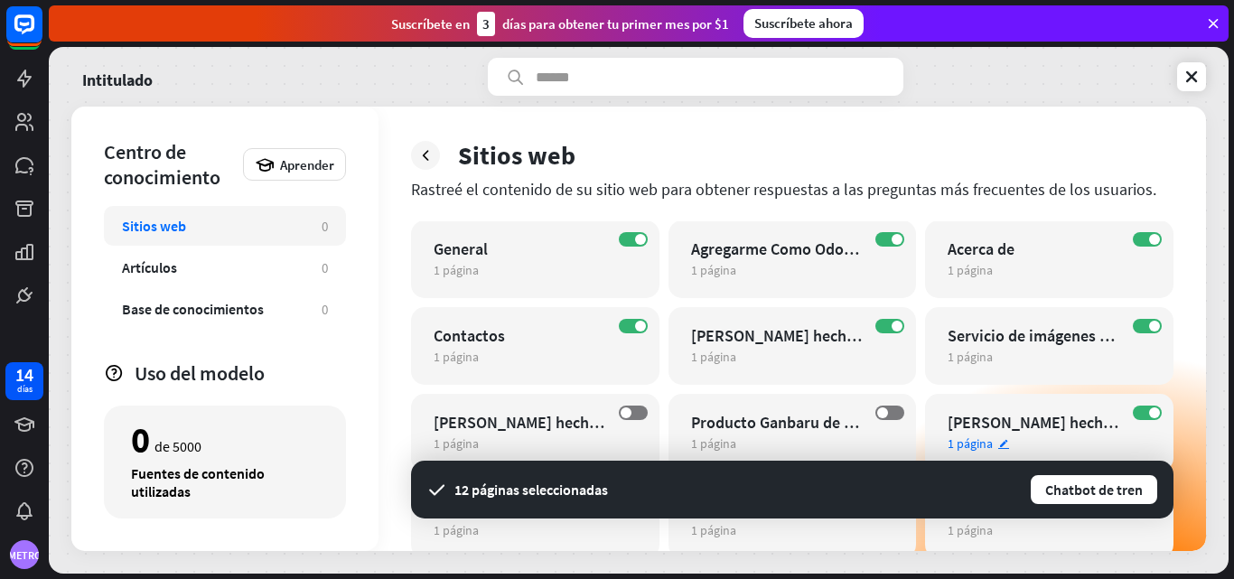
scroll to position [0, 0]
click at [882, 329] on label "EN" at bounding box center [890, 327] width 29 height 14
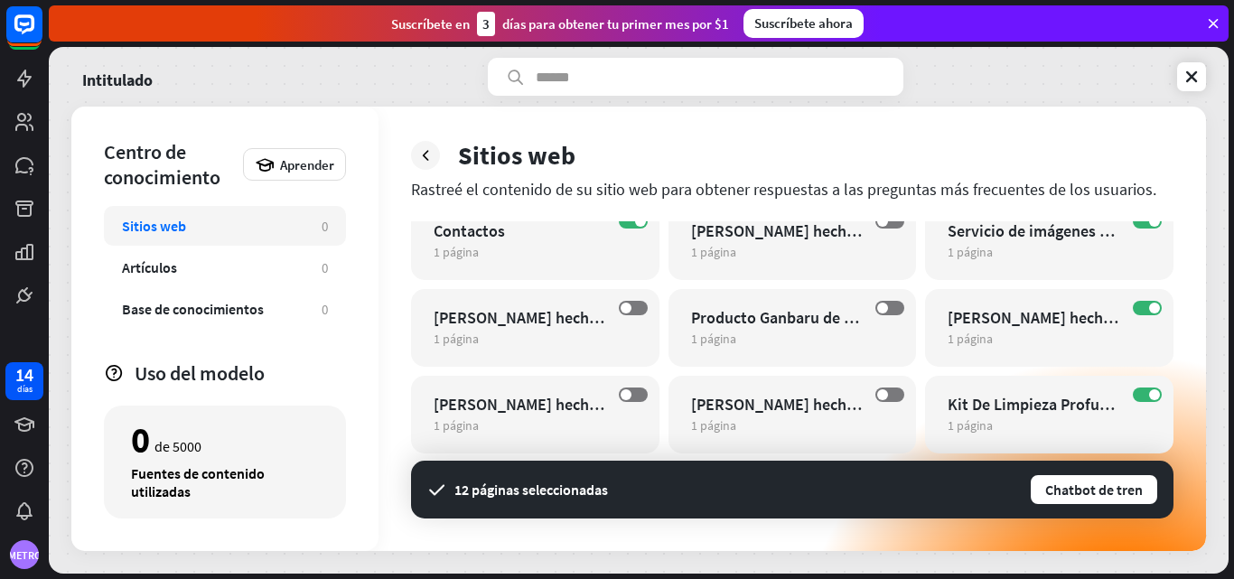
scroll to position [108, 0]
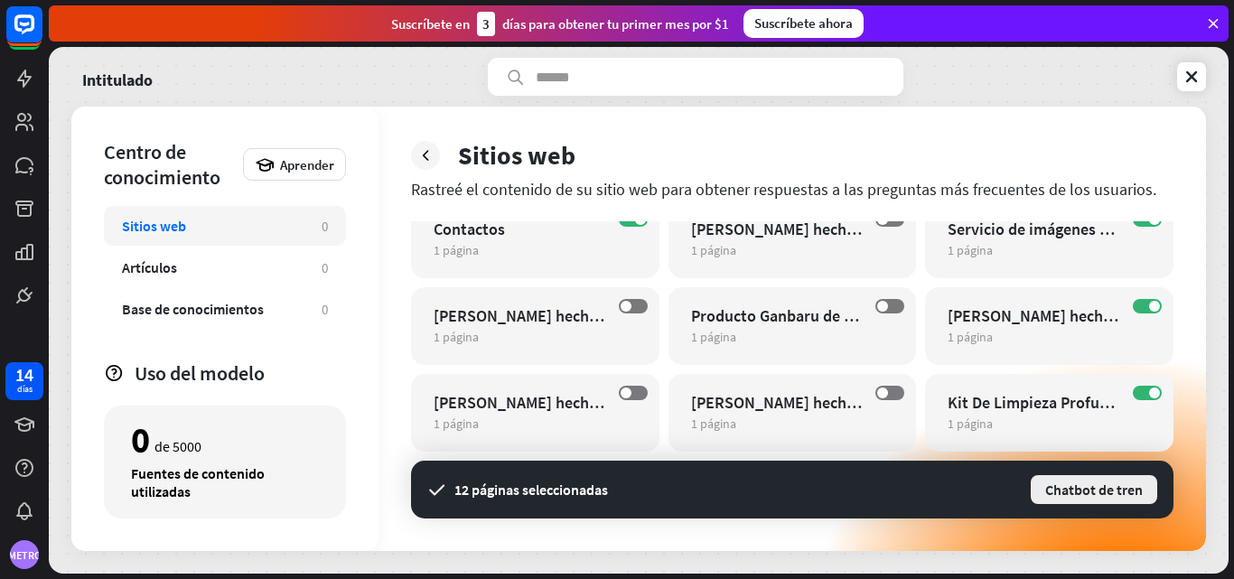
click at [1083, 490] on font "Chatbot de tren" at bounding box center [1095, 490] width 98 height 18
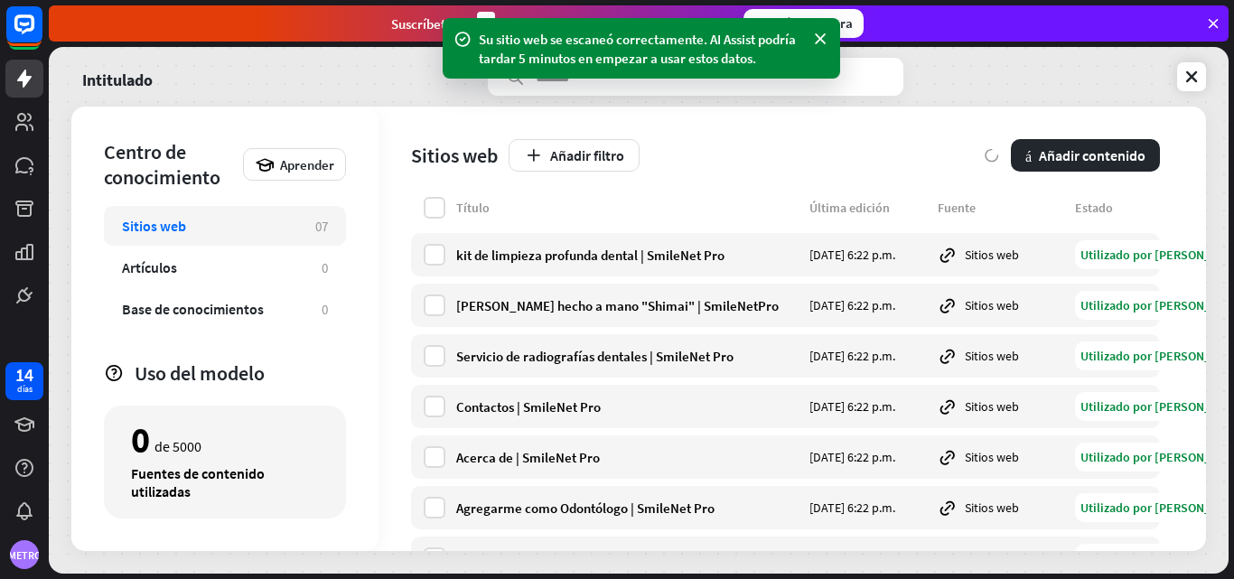
scroll to position [69, 0]
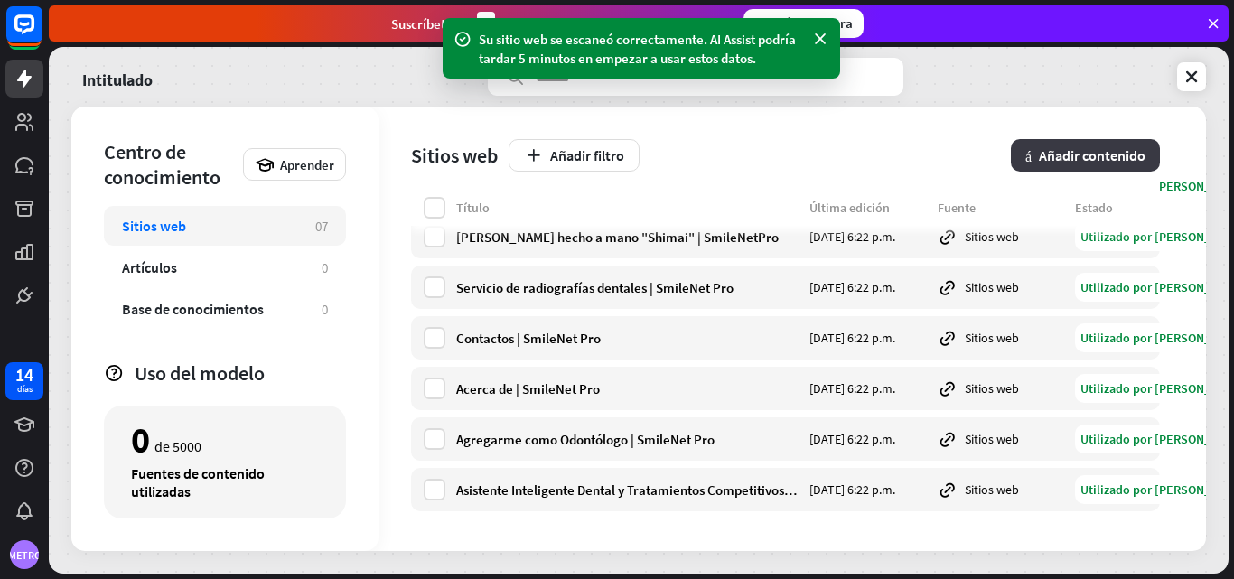
click at [1124, 155] on font "Añadir contenido" at bounding box center [1092, 155] width 107 height 18
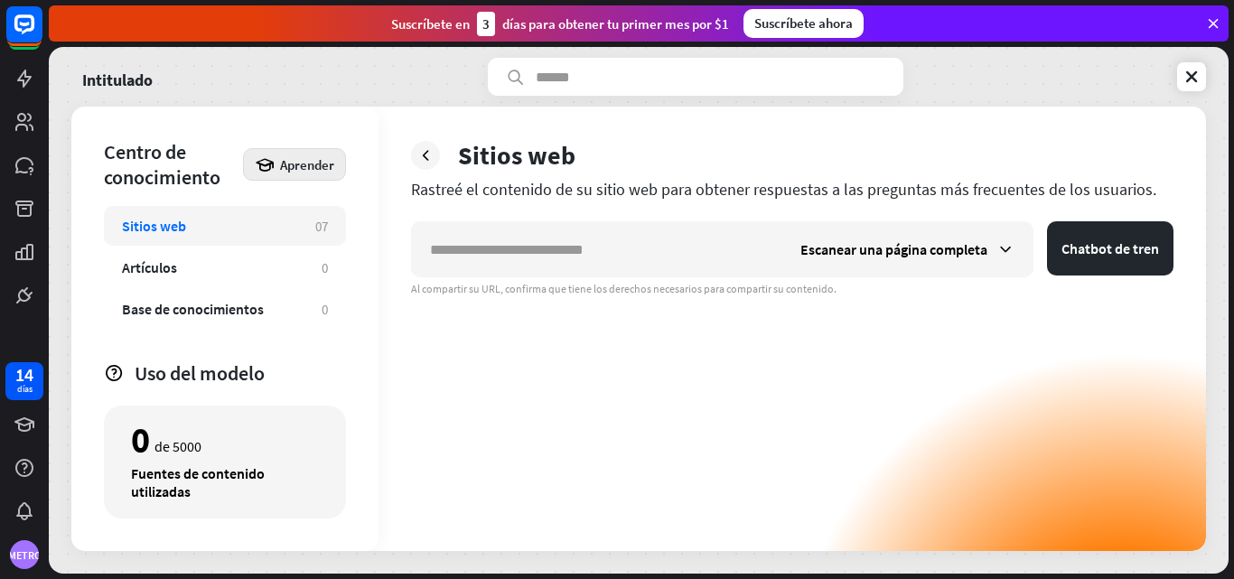
click at [262, 162] on icon at bounding box center [265, 165] width 20 height 20
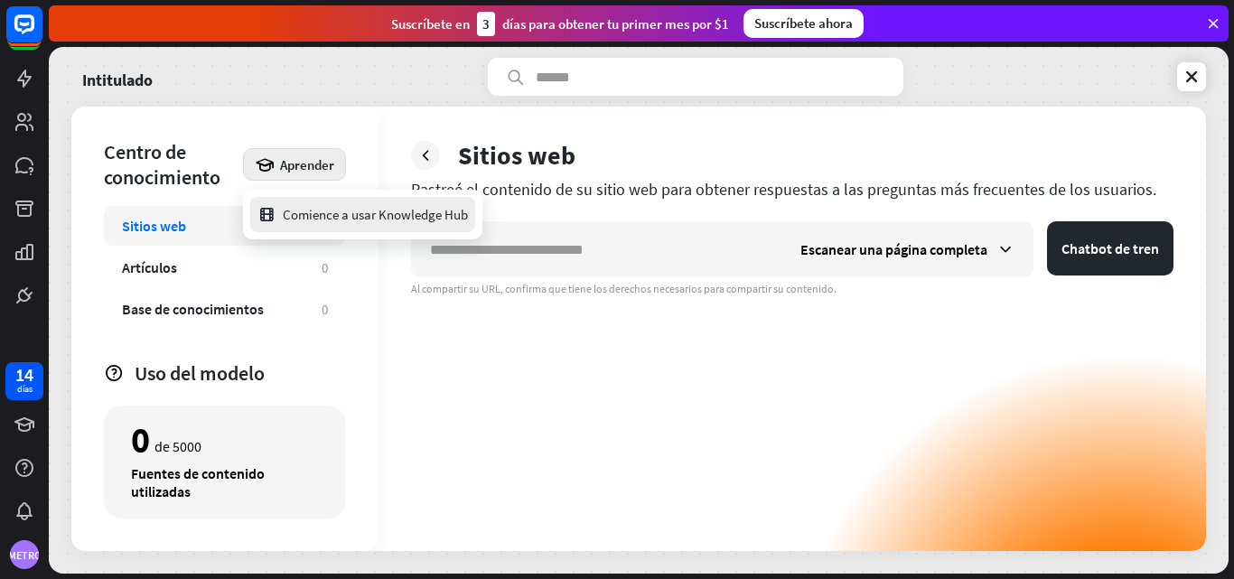
click at [331, 219] on font "Comience a usar Knowledge Hub" at bounding box center [375, 214] width 185 height 17
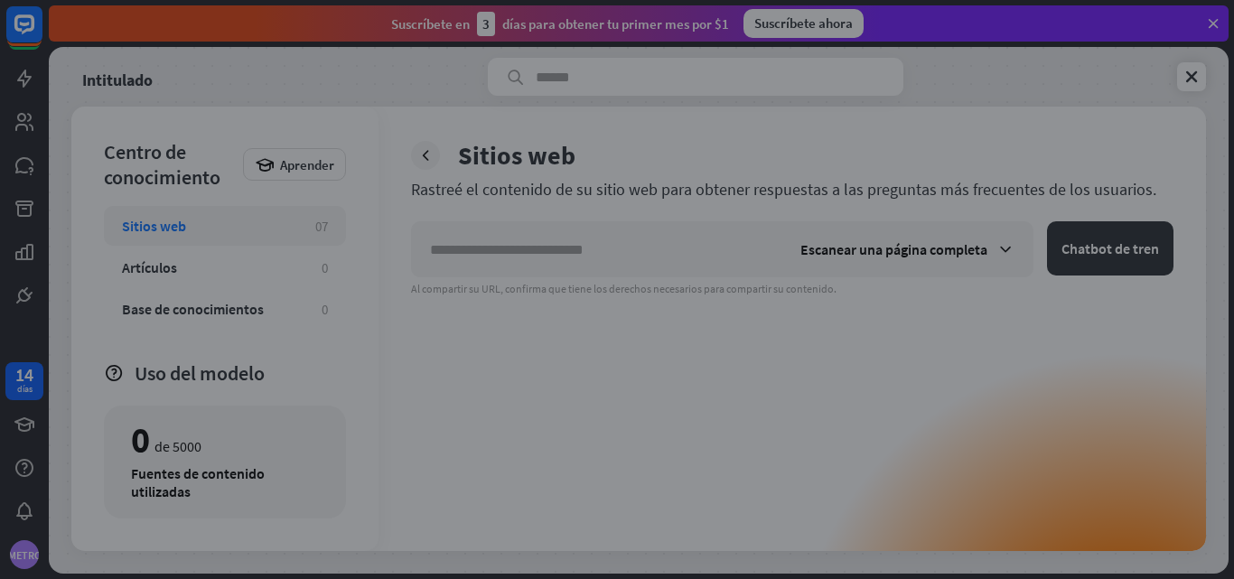
click at [1189, 70] on div "cerca" at bounding box center [617, 289] width 1234 height 579
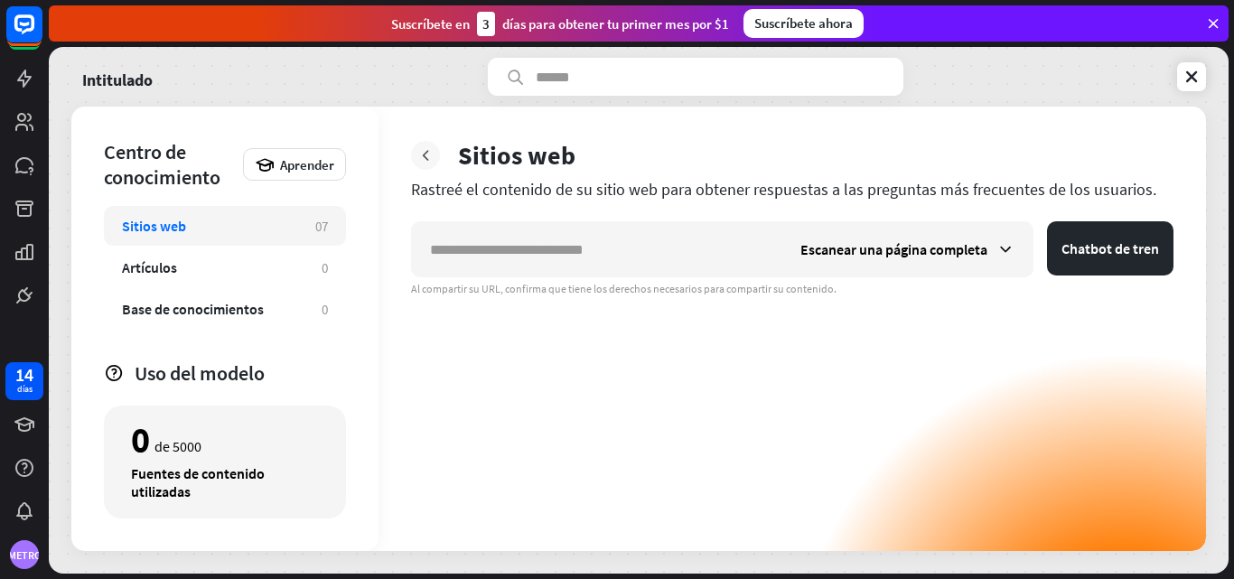
click at [430, 155] on icon at bounding box center [426, 155] width 18 height 18
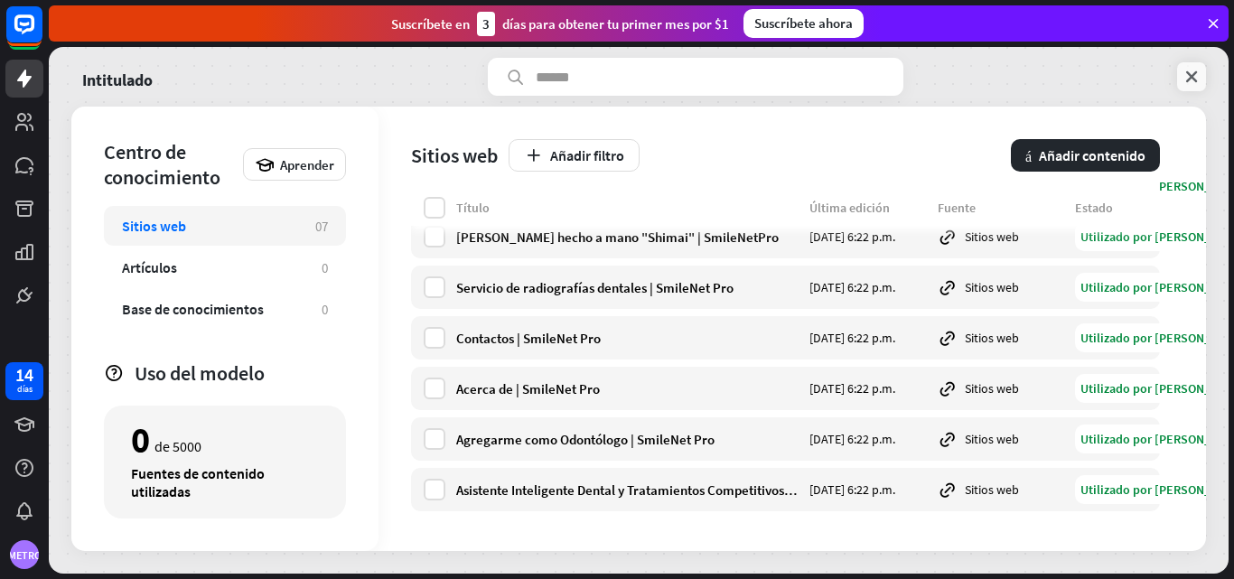
click at [1191, 68] on link at bounding box center [1191, 76] width 29 height 29
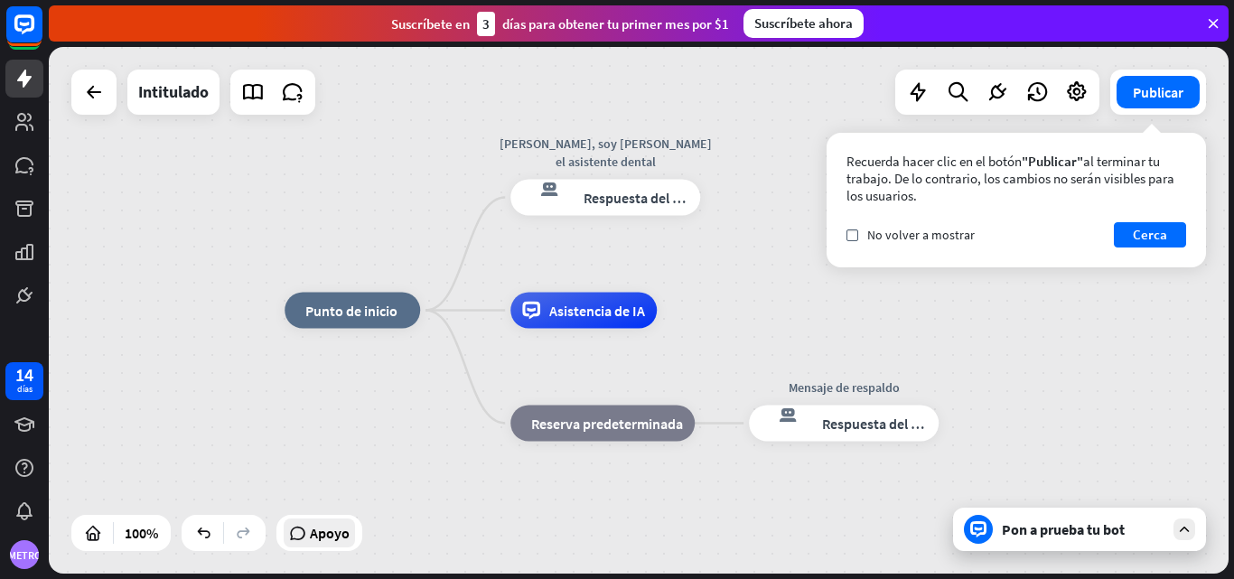
click at [325, 536] on font "Apoyo" at bounding box center [330, 533] width 40 height 18
